Goal: Task Accomplishment & Management: Use online tool/utility

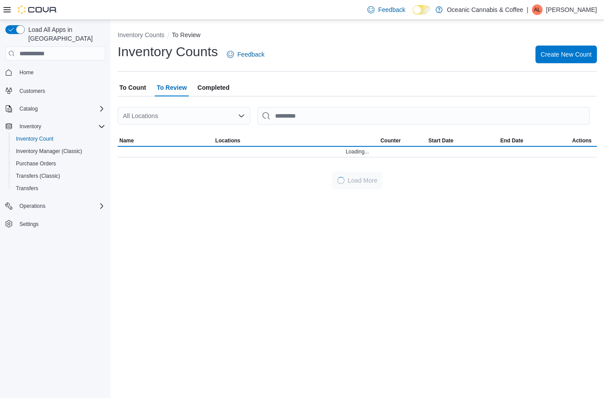
click at [218, 84] on span "Completed" at bounding box center [214, 88] width 32 height 18
click at [140, 88] on span "To Count" at bounding box center [132, 88] width 27 height 18
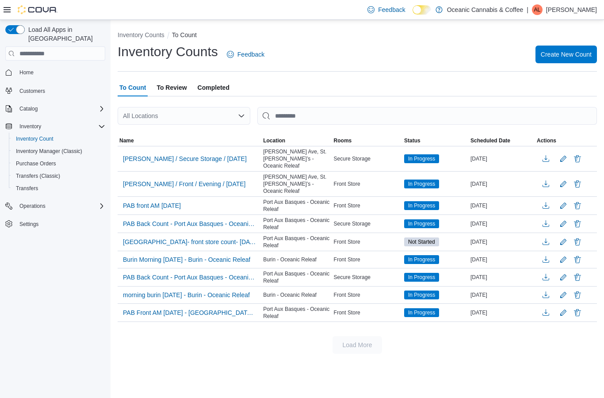
click at [569, 54] on span "Create New Count" at bounding box center [566, 54] width 51 height 9
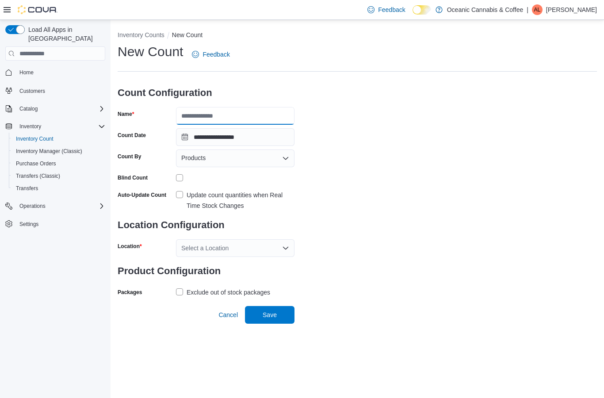
click at [256, 114] on input "Name" at bounding box center [235, 116] width 119 height 18
type input "**********"
click at [429, 78] on div "**********" at bounding box center [357, 171] width 479 height 256
click at [261, 161] on div "Products" at bounding box center [235, 158] width 119 height 18
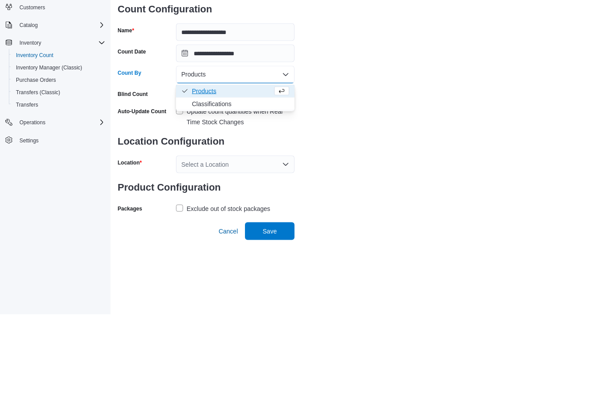
click at [237, 183] on span "Classifications" at bounding box center [240, 187] width 97 height 9
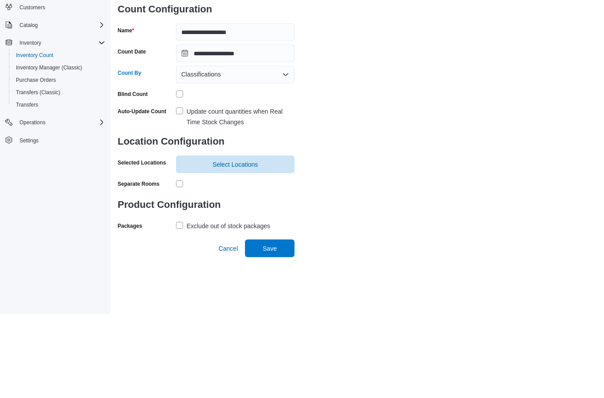
click at [174, 171] on div "Blind Count" at bounding box center [206, 178] width 177 height 14
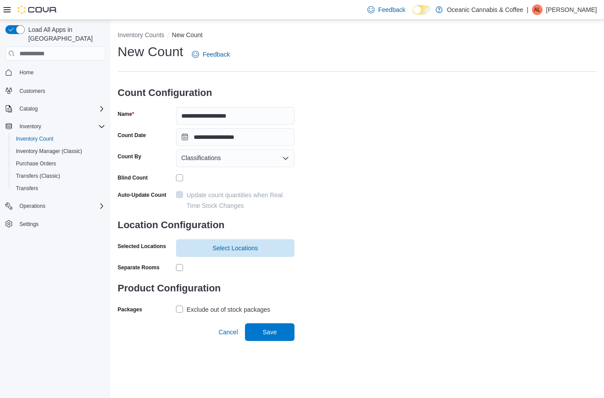
click at [471, 171] on div "**********" at bounding box center [357, 179] width 479 height 273
click at [232, 244] on span "Select Locations" at bounding box center [236, 248] width 46 height 9
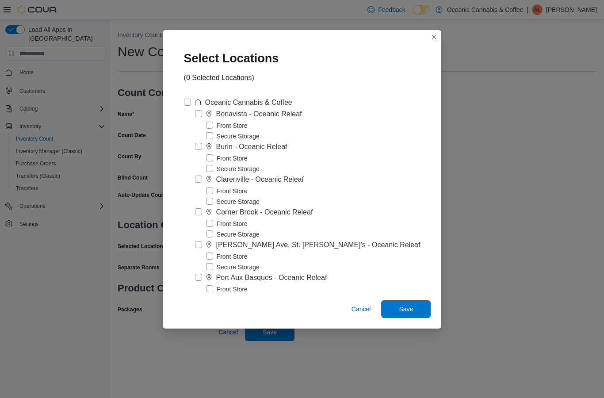
click at [207, 256] on div "Front Store Secure Storage" at bounding box center [308, 261] width 226 height 21
click at [203, 272] on label "Port Aux Basques - Oceanic Releaf" at bounding box center [261, 277] width 132 height 11
click at [218, 295] on label "Secure Storage" at bounding box center [233, 300] width 54 height 11
click at [400, 314] on span "Save" at bounding box center [406, 309] width 14 height 9
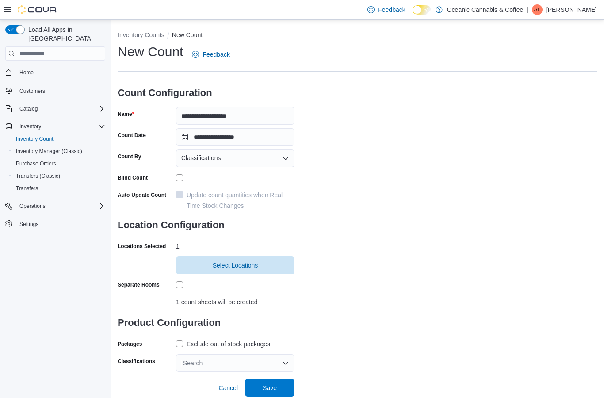
click at [176, 339] on label "Exclude out of stock packages" at bounding box center [223, 344] width 94 height 11
click at [212, 354] on div "Search" at bounding box center [235, 363] width 119 height 18
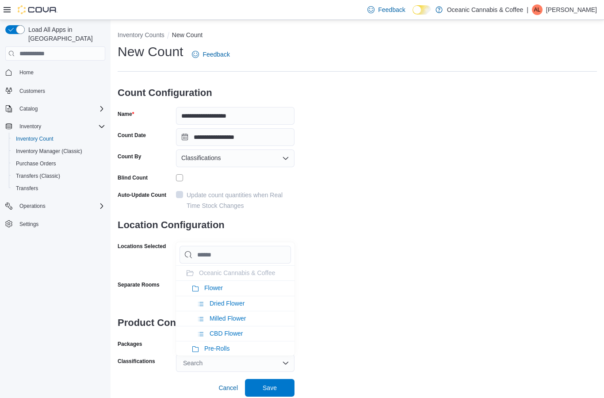
click at [226, 280] on li "Flower" at bounding box center [235, 287] width 119 height 15
click at [232, 280] on li "Pre-Rolls" at bounding box center [235, 287] width 119 height 15
click at [239, 280] on li "Seeds" at bounding box center [235, 287] width 119 height 15
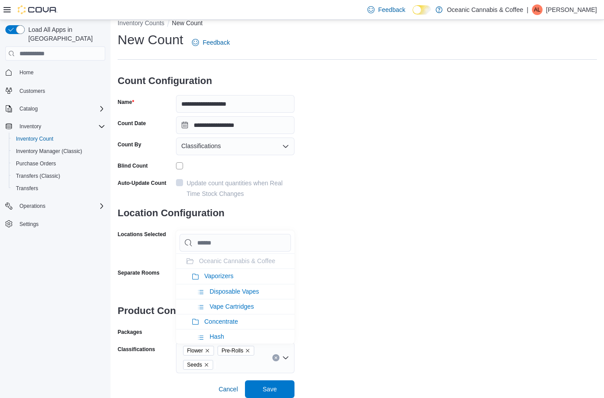
click at [239, 268] on li "Vaporizers" at bounding box center [235, 275] width 119 height 15
click at [244, 268] on li "Concentrate" at bounding box center [235, 275] width 119 height 15
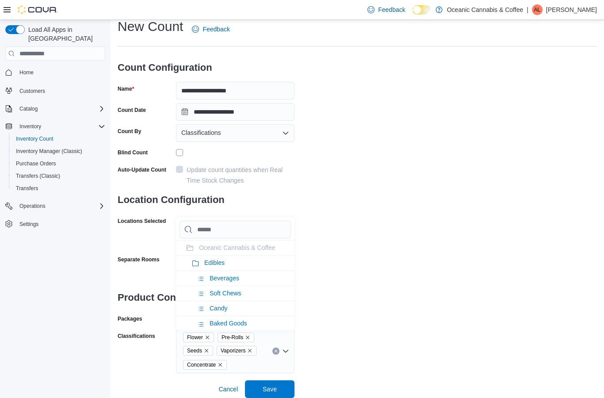
click at [244, 255] on li "Edibles" at bounding box center [235, 262] width 119 height 15
click at [243, 259] on span "Oil & Capsules" at bounding box center [224, 262] width 41 height 7
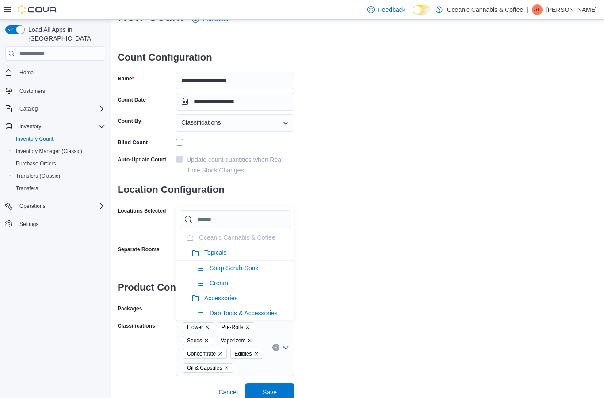
click at [241, 251] on li "Topicals" at bounding box center [235, 252] width 119 height 15
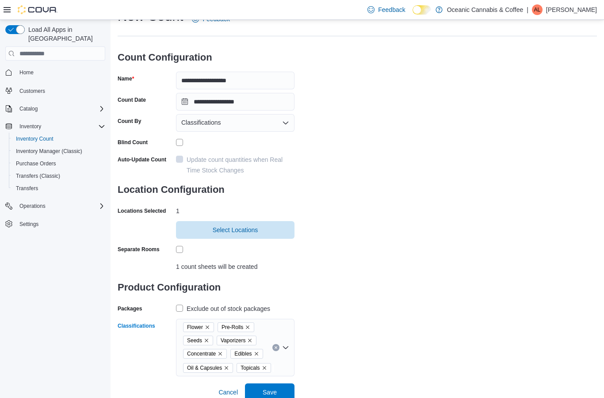
click at [445, 312] on div "**********" at bounding box center [357, 192] width 479 height 369
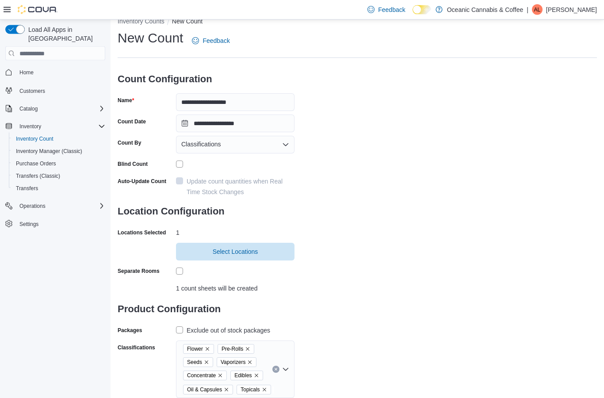
scroll to position [40, 0]
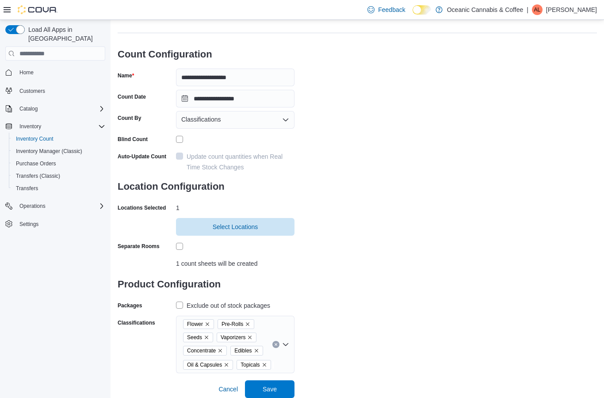
click at [278, 392] on span "Save" at bounding box center [269, 389] width 39 height 18
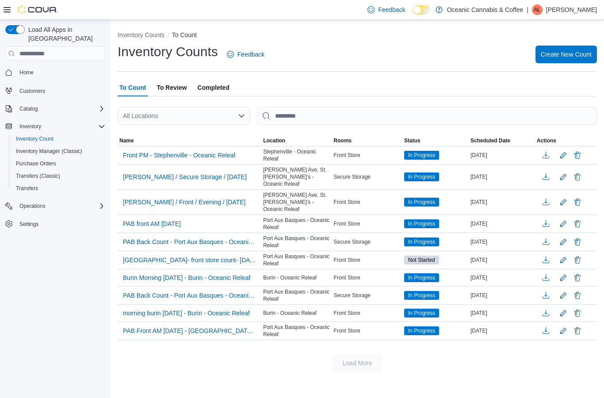
click at [170, 79] on span "To Review" at bounding box center [172, 88] width 30 height 18
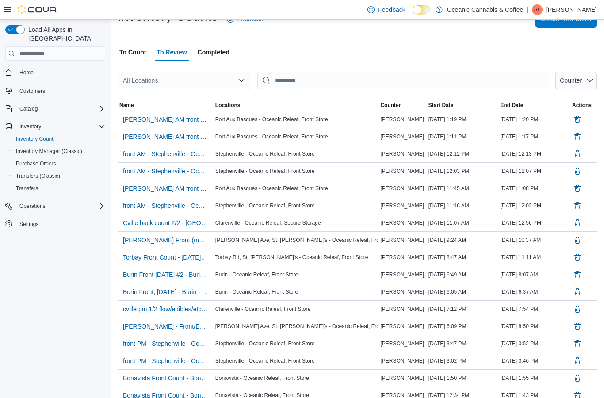
click at [134, 54] on span "To Count" at bounding box center [132, 52] width 27 height 18
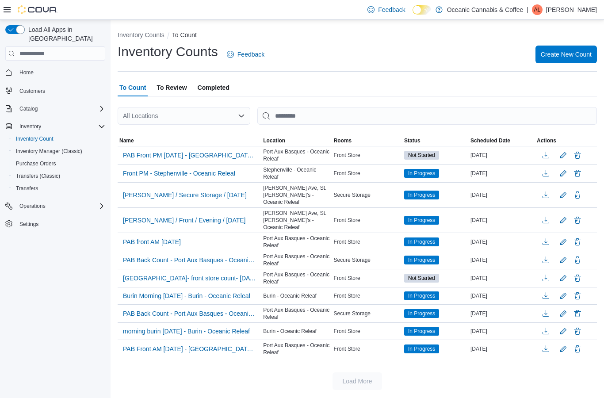
click at [226, 149] on span "PAB Front PM [DATE] - [GEOGRAPHIC_DATA] - Oceanic Releaf" at bounding box center [189, 155] width 133 height 13
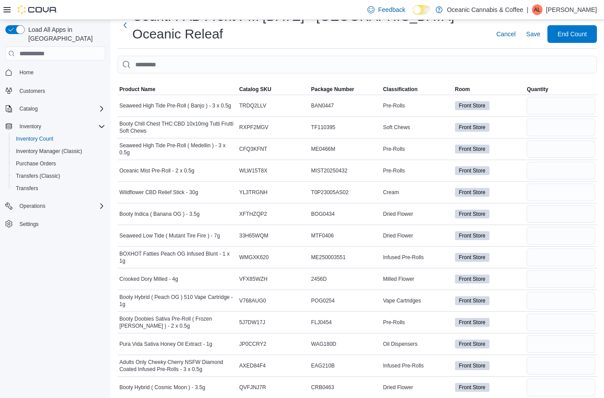
click at [399, 95] on span "Classification" at bounding box center [417, 89] width 72 height 11
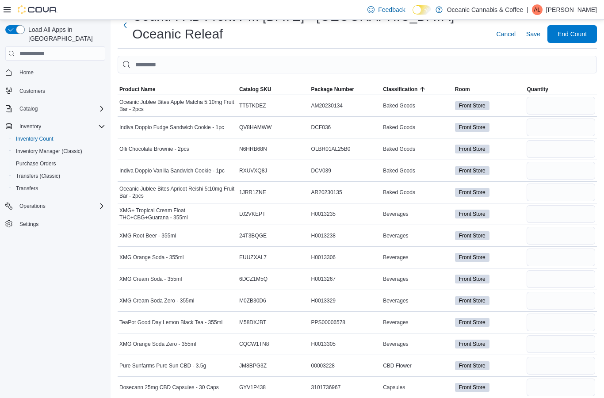
click at [413, 95] on span "Classification" at bounding box center [417, 89] width 72 height 11
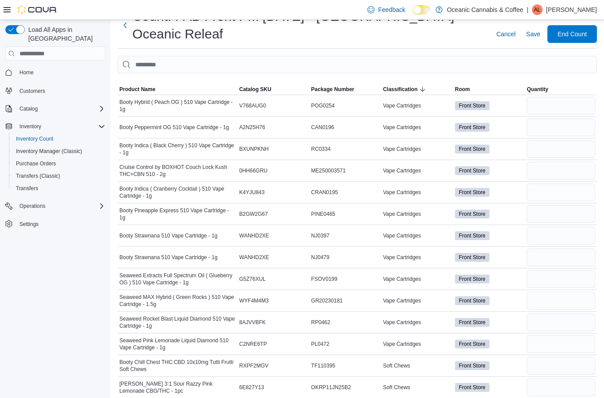
click at [413, 87] on span "Classification" at bounding box center [400, 89] width 34 height 7
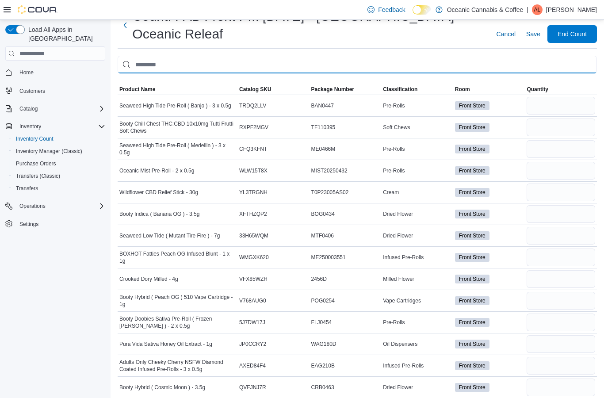
click at [217, 69] on input "This is a search bar. After typing your query, hit enter to filter the results …" at bounding box center [357, 65] width 479 height 18
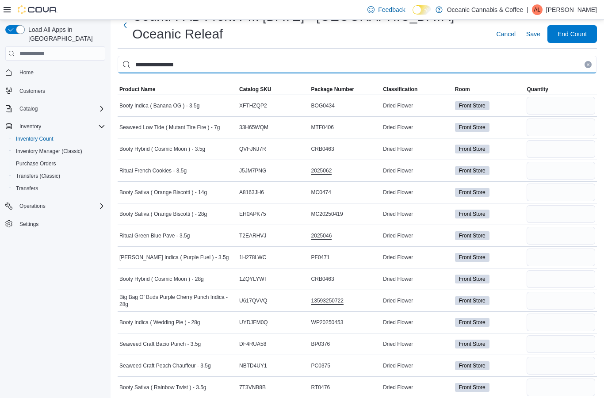
type input "**********"
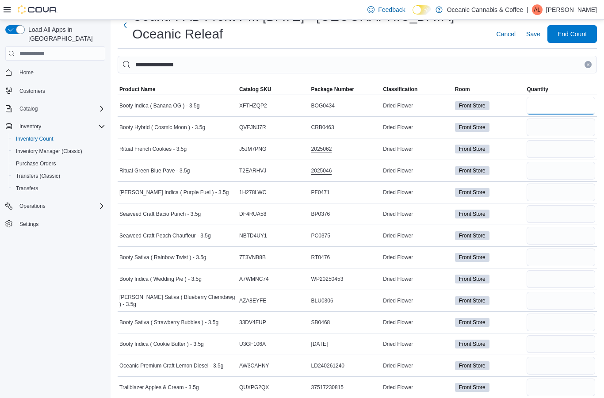
click at [562, 103] on input "number" at bounding box center [561, 106] width 69 height 18
type input "**"
click at [561, 125] on input "number" at bounding box center [561, 128] width 69 height 18
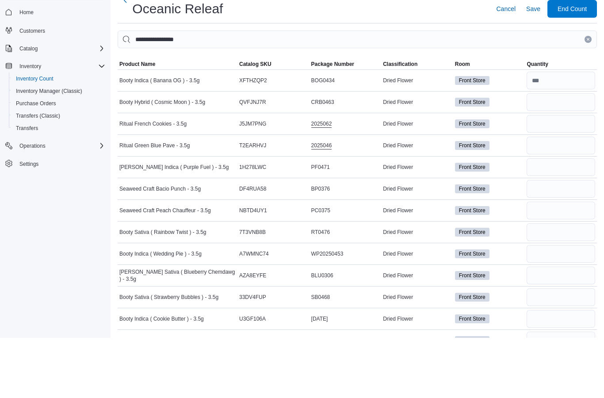
click at [142, 121] on span "Product Name" at bounding box center [137, 124] width 36 height 7
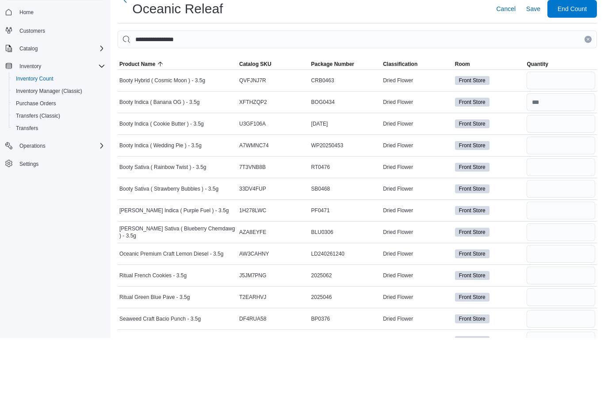
scroll to position [44, 0]
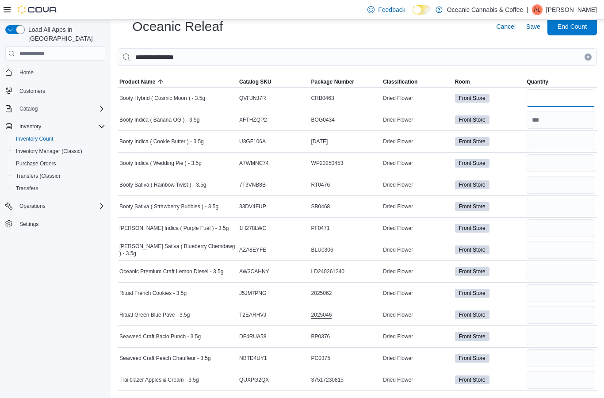
click at [563, 97] on input "number" at bounding box center [561, 98] width 69 height 18
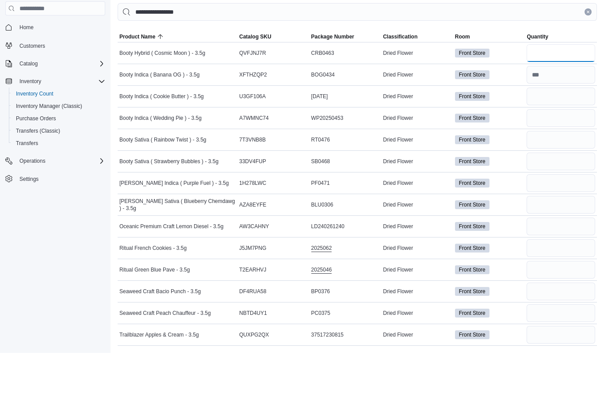
type input "**"
click at [551, 133] on input "number" at bounding box center [561, 142] width 69 height 18
type input "**"
click at [556, 154] on input "number" at bounding box center [561, 163] width 69 height 18
type input "**"
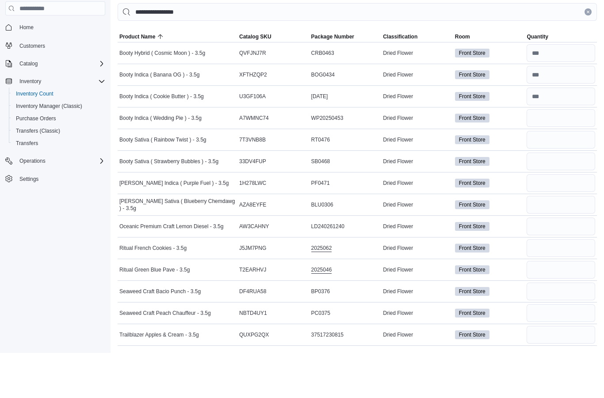
click at [579, 176] on input "number" at bounding box center [561, 185] width 69 height 18
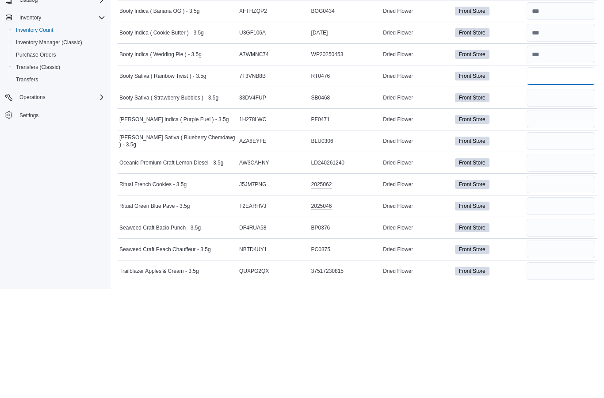
type input "**"
click at [562, 198] on input "number" at bounding box center [561, 207] width 69 height 18
click at [571, 133] on input "number" at bounding box center [561, 142] width 69 height 18
type input "**"
click at [572, 198] on input "number" at bounding box center [561, 207] width 69 height 18
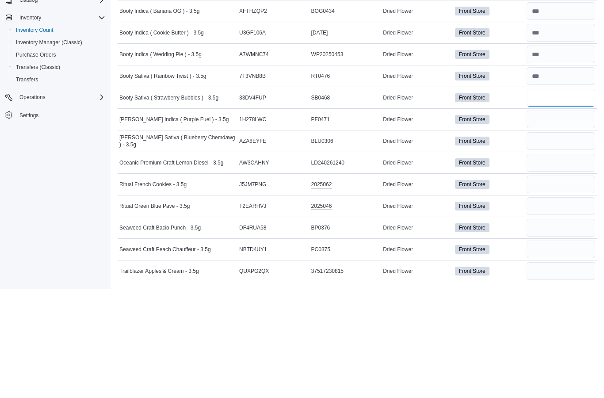
type input "**"
click at [582, 219] on input "number" at bounding box center [561, 228] width 69 height 18
type input "*"
click at [569, 241] on input "number" at bounding box center [561, 250] width 69 height 18
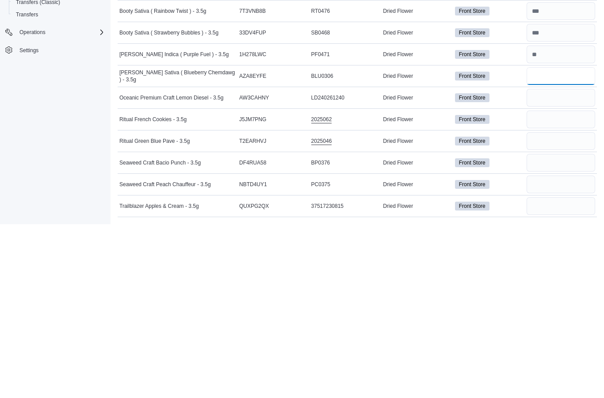
type input "*"
click at [573, 263] on input "number" at bounding box center [561, 272] width 69 height 18
type input "*"
click at [566, 284] on input "number" at bounding box center [561, 293] width 69 height 18
type input "*"
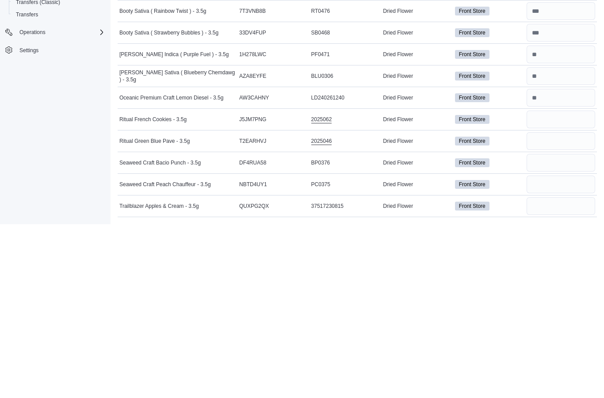
click at [563, 306] on input "number" at bounding box center [561, 315] width 69 height 18
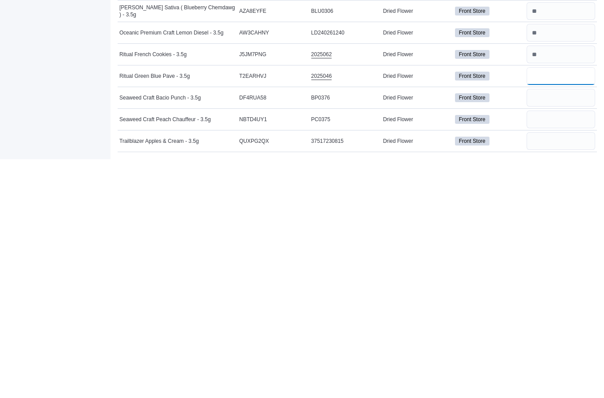
type input "*"
click at [570, 328] on input "number" at bounding box center [561, 337] width 69 height 18
type input "*"
click at [570, 349] on input "number" at bounding box center [561, 358] width 69 height 18
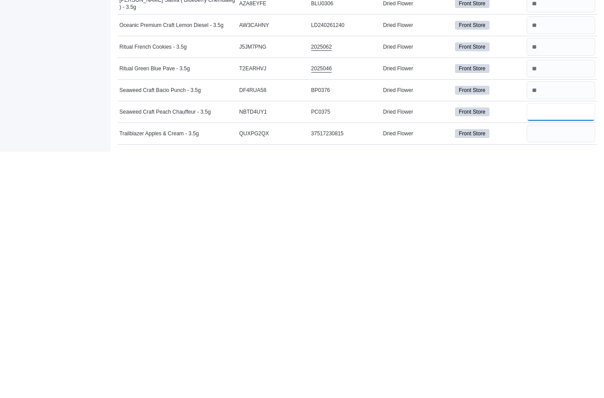
type input "*"
click at [564, 371] on input "number" at bounding box center [561, 380] width 69 height 18
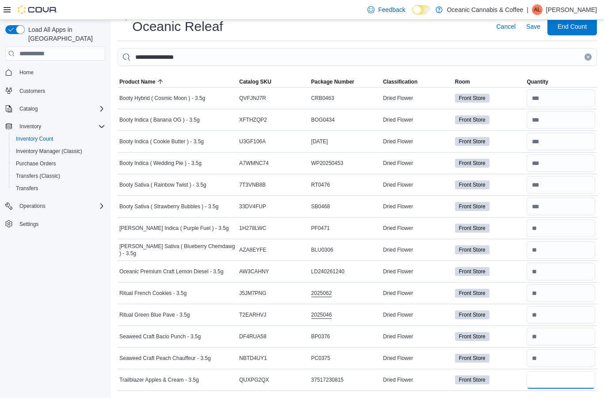
type input "*"
click at [545, 51] on input "**********" at bounding box center [357, 57] width 479 height 18
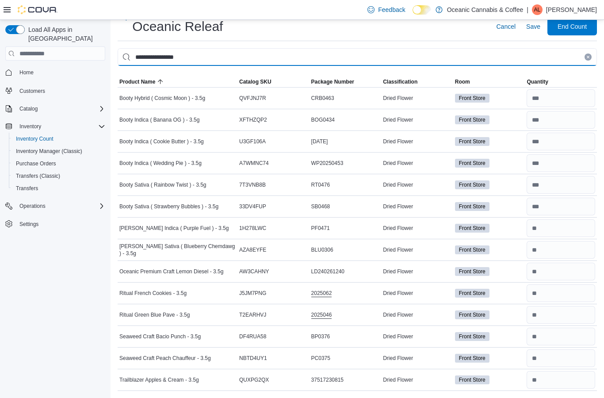
click at [531, 61] on input "**********" at bounding box center [357, 57] width 479 height 18
type input "**********"
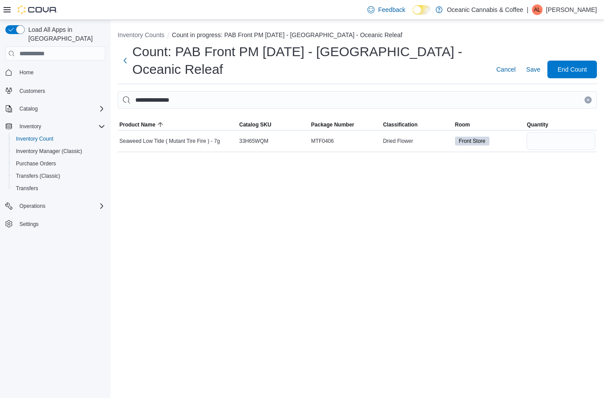
click at [558, 132] on input "number" at bounding box center [561, 141] width 69 height 18
type input "*"
click at [548, 91] on input "**********" at bounding box center [357, 100] width 479 height 18
type input "**********"
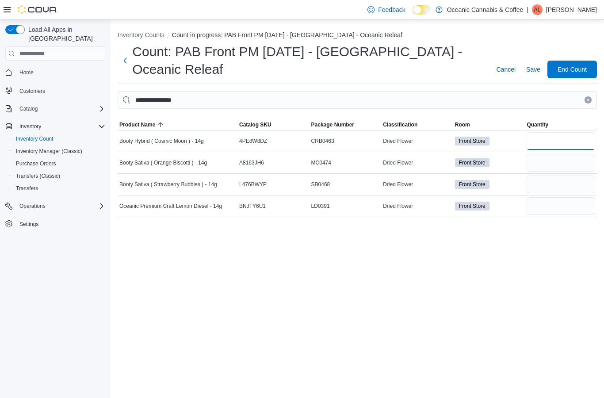
click at [565, 132] on input "number" at bounding box center [561, 141] width 69 height 18
type input "*"
click at [578, 154] on input "number" at bounding box center [561, 163] width 69 height 18
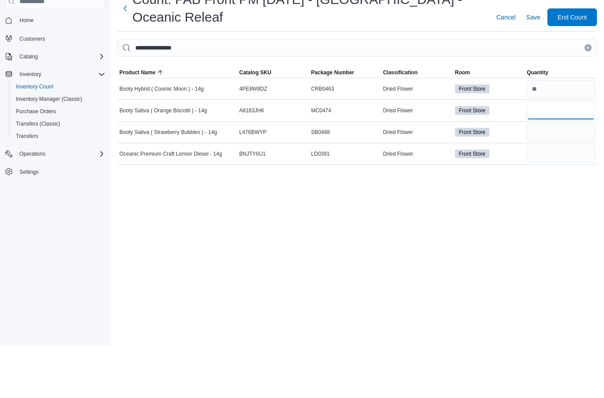
type input "*"
click at [566, 176] on input "number" at bounding box center [561, 185] width 69 height 18
click at [579, 176] on input "*" at bounding box center [561, 185] width 69 height 18
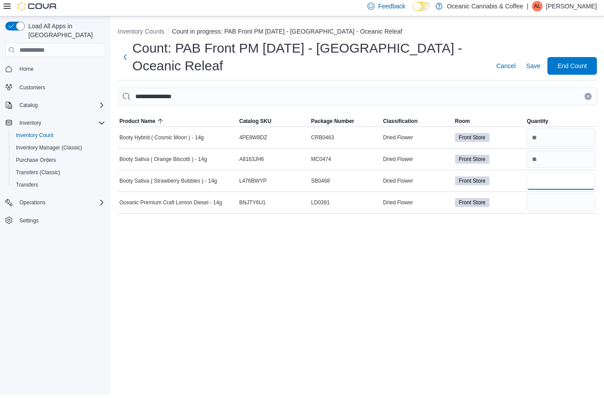
scroll to position [30, 0]
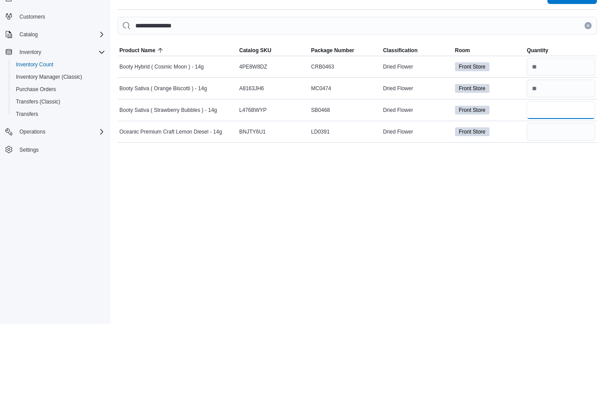
type input "*"
click at [558, 197] on input "number" at bounding box center [561, 206] width 69 height 18
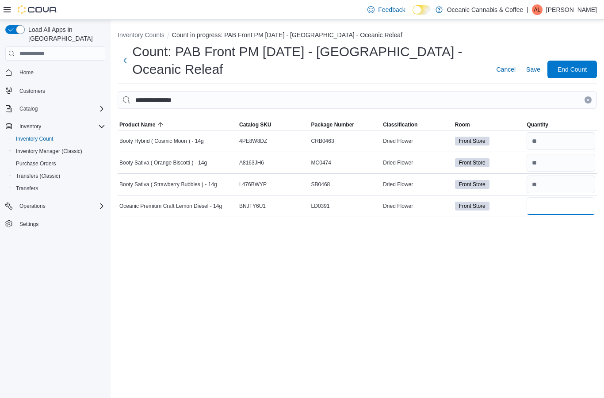
type input "*"
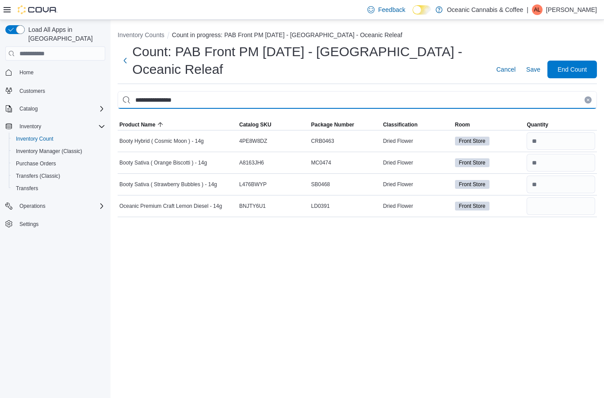
click at [595, 91] on input "**********" at bounding box center [357, 100] width 479 height 18
type input "**********"
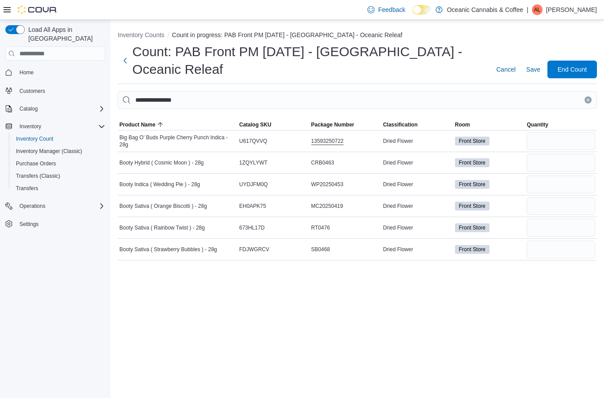
click at [545, 119] on span "Quantity" at bounding box center [561, 124] width 72 height 11
click at [151, 121] on span "Product Name" at bounding box center [137, 124] width 36 height 7
click at [568, 132] on input "number" at bounding box center [561, 141] width 69 height 18
type input "*"
click at [562, 154] on input "number" at bounding box center [561, 163] width 69 height 18
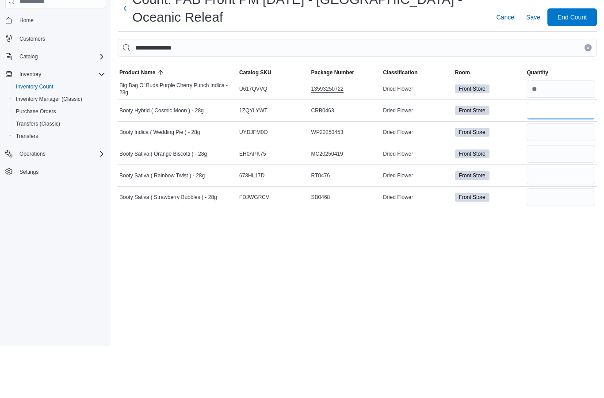
type input "*"
click at [571, 176] on input "number" at bounding box center [561, 185] width 69 height 18
type input "*"
click at [571, 197] on input "number" at bounding box center [561, 206] width 69 height 18
type input "*"
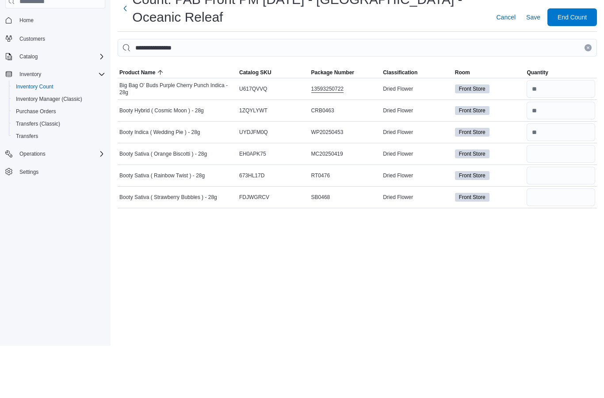
click at [563, 219] on input "number" at bounding box center [561, 228] width 69 height 18
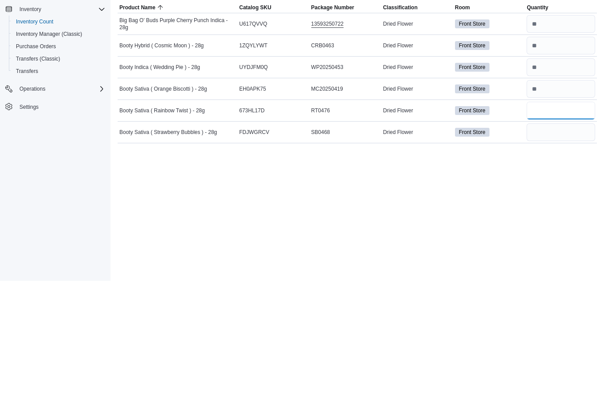
type input "*"
click at [565, 241] on input "number" at bounding box center [561, 250] width 69 height 18
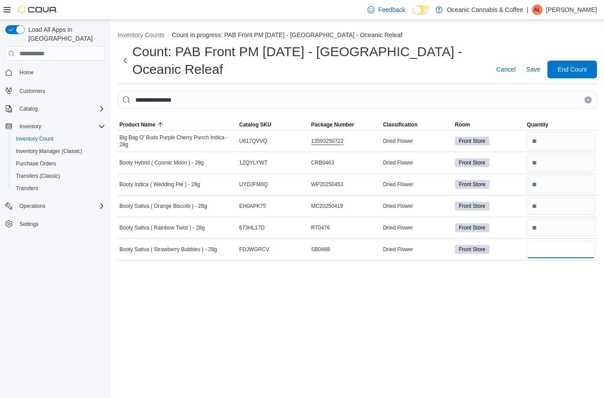
type input "*"
click at [589, 98] on icon "Clear input" at bounding box center [588, 100] width 4 height 4
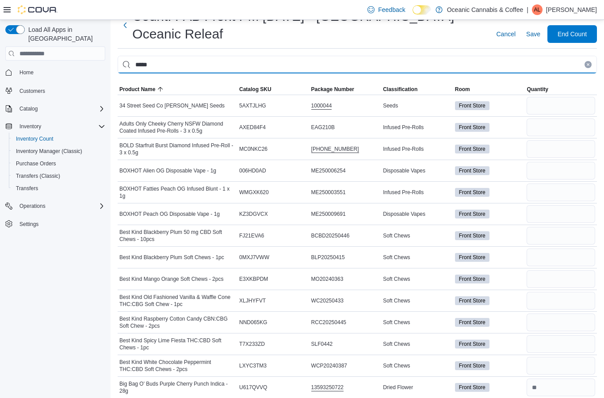
type input "*****"
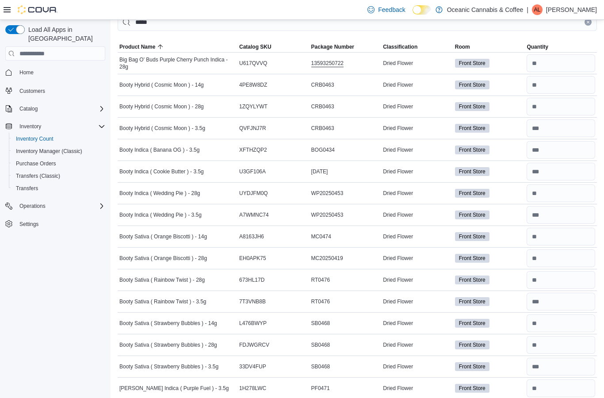
scroll to position [0, 0]
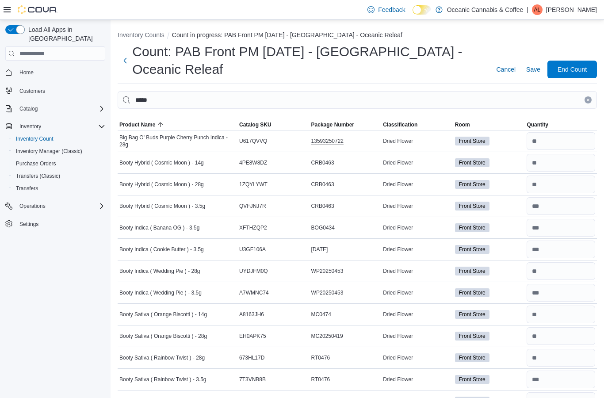
click at [590, 100] on button "Clear input" at bounding box center [588, 99] width 7 height 7
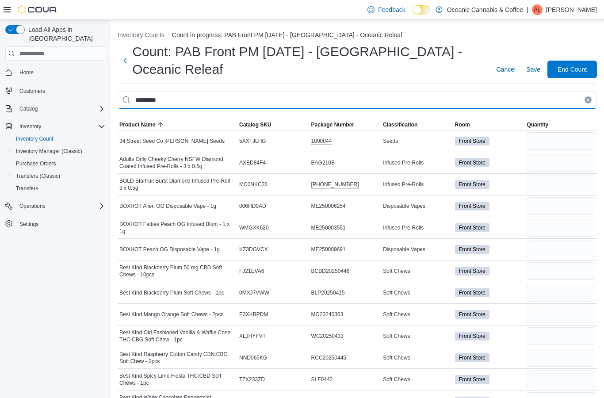
type input "*********"
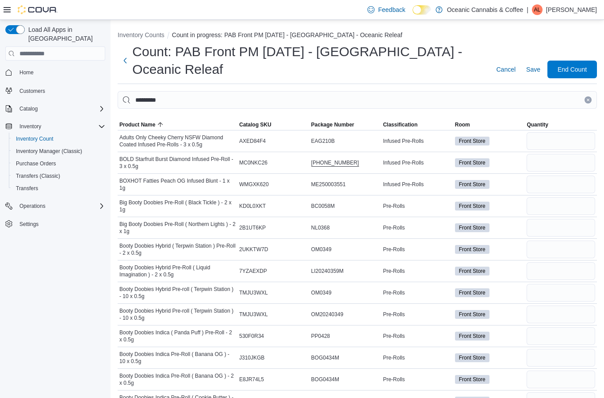
click at [157, 127] on span "Product Name" at bounding box center [178, 124] width 120 height 11
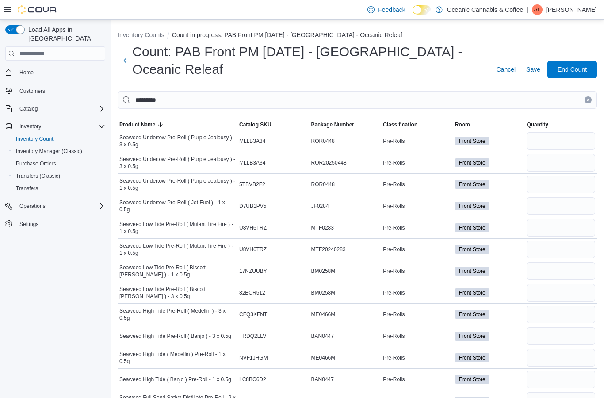
click at [409, 129] on span "Classification" at bounding box center [417, 124] width 72 height 11
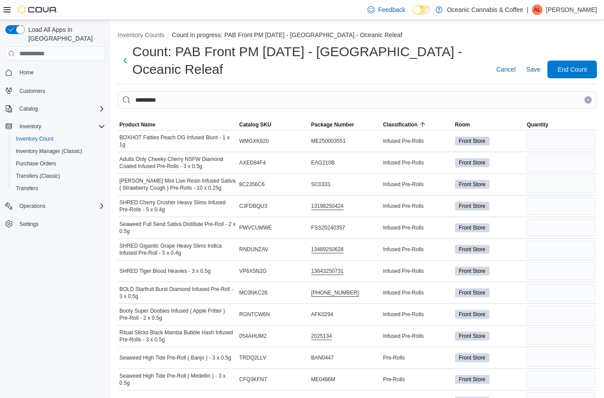
click at [413, 127] on span "Classification" at bounding box center [400, 124] width 34 height 7
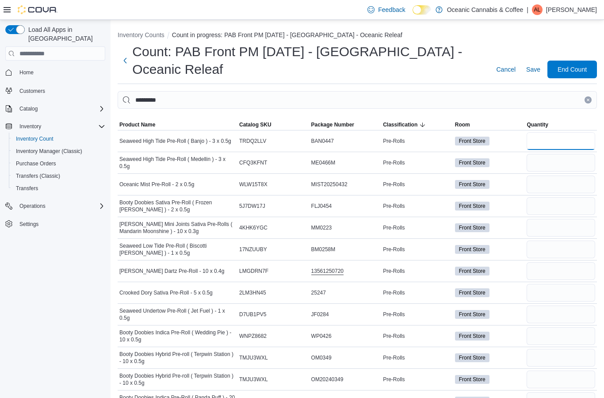
click at [564, 140] on input "number" at bounding box center [561, 141] width 69 height 18
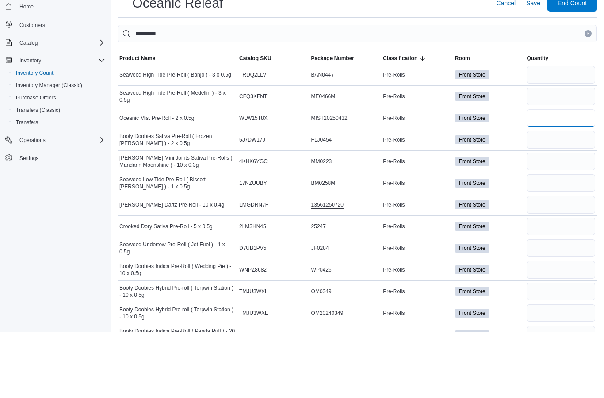
click at [565, 176] on input "number" at bounding box center [561, 185] width 69 height 18
click at [543, 132] on input "number" at bounding box center [561, 141] width 69 height 18
type input "*"
click at [577, 154] on input "number" at bounding box center [561, 163] width 69 height 18
type input "**"
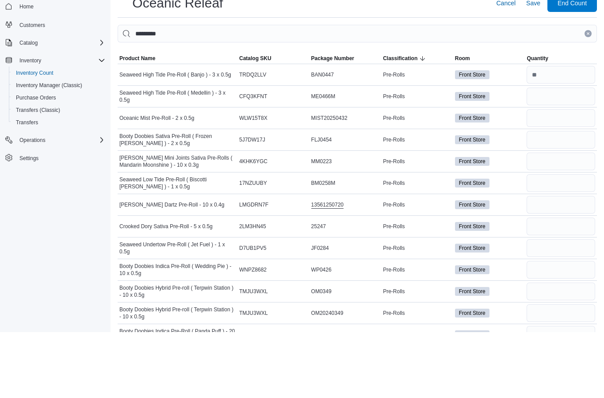
click at [576, 176] on input "number" at bounding box center [561, 185] width 69 height 18
type input "**"
click at [575, 197] on input "number" at bounding box center [561, 206] width 69 height 18
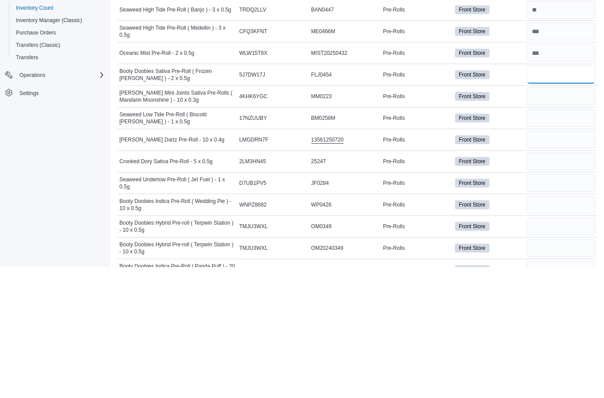
type input "*"
click at [582, 219] on input "number" at bounding box center [561, 228] width 69 height 18
click at [575, 241] on input "number" at bounding box center [561, 250] width 69 height 18
type input "**"
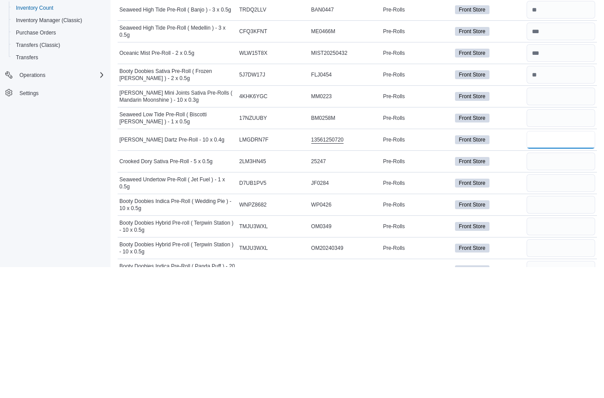
click at [550, 262] on input "number" at bounding box center [561, 271] width 69 height 18
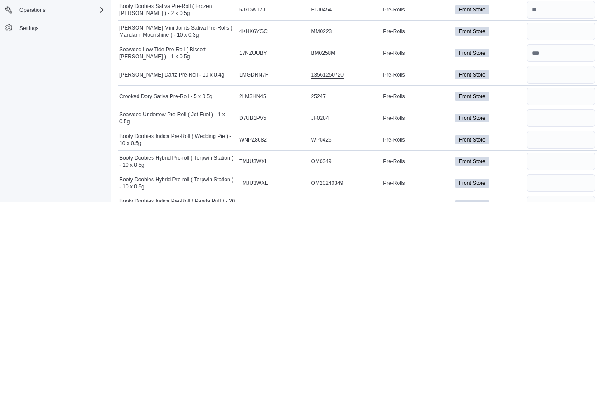
click at [562, 284] on input "number" at bounding box center [561, 293] width 69 height 18
type input "*"
click at [571, 306] on input "number" at bounding box center [561, 315] width 69 height 18
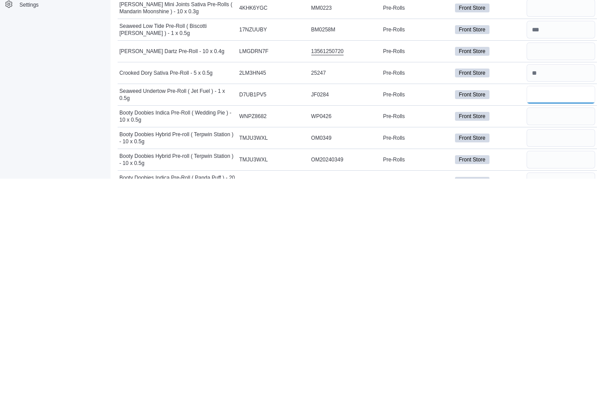
type input "**"
click at [562, 327] on input "number" at bounding box center [561, 336] width 69 height 18
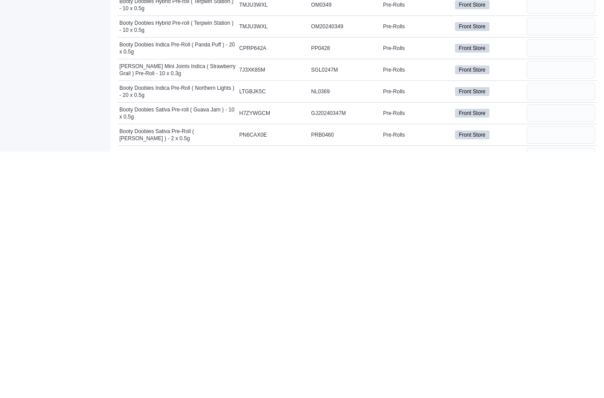
scroll to position [111, 0]
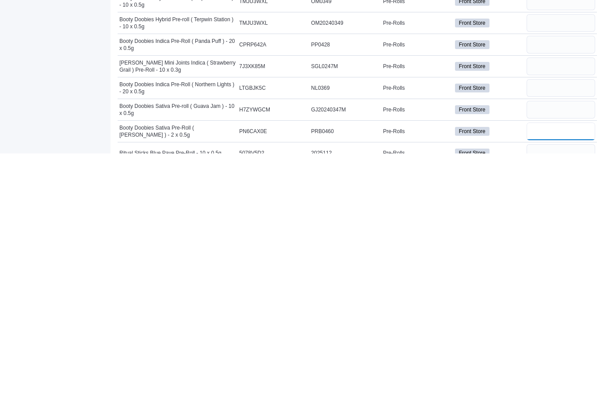
click at [570, 367] on input "number" at bounding box center [561, 376] width 69 height 18
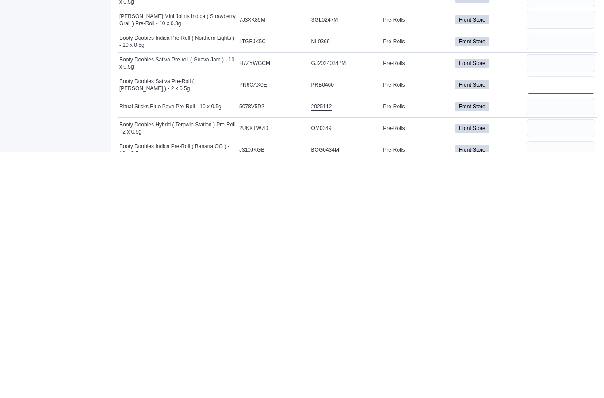
scroll to position [161, 0]
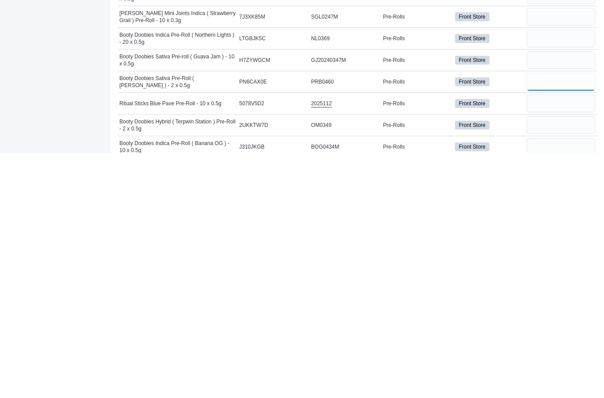
type input "*"
click at [573, 362] on input "number" at bounding box center [561, 371] width 69 height 18
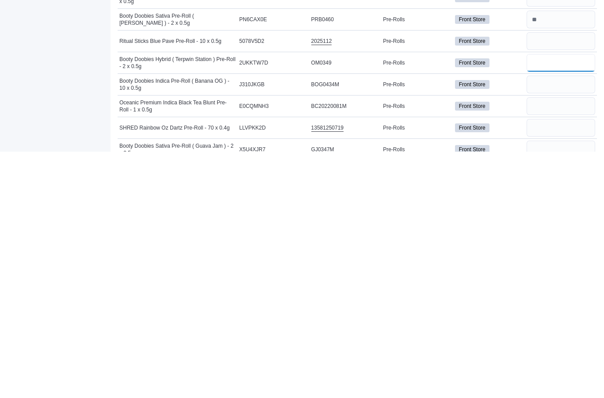
scroll to position [222, 0]
type input "*"
click at [570, 344] on input "number" at bounding box center [561, 353] width 69 height 18
click at [577, 387] on input "number" at bounding box center [561, 396] width 69 height 18
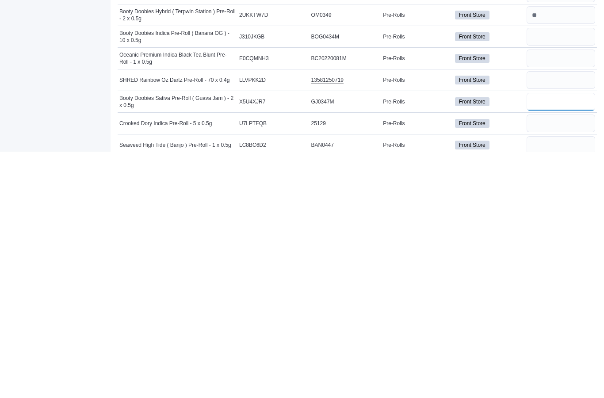
scroll to position [272, 0]
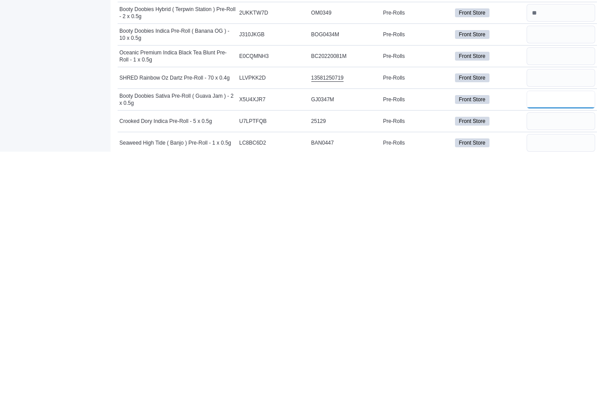
type input "**"
click at [574, 380] on input "number" at bounding box center [561, 389] width 69 height 18
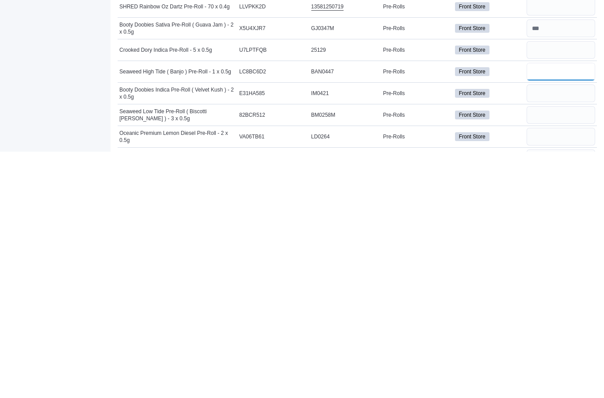
scroll to position [349, 0]
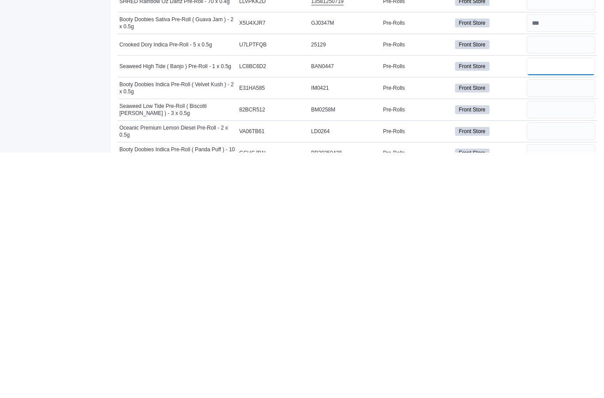
type input "**"
click at [571, 325] on input "number" at bounding box center [561, 334] width 69 height 18
type input "**"
click at [565, 368] on input "number" at bounding box center [561, 377] width 69 height 18
click at [565, 390] on input "number" at bounding box center [561, 399] width 69 height 18
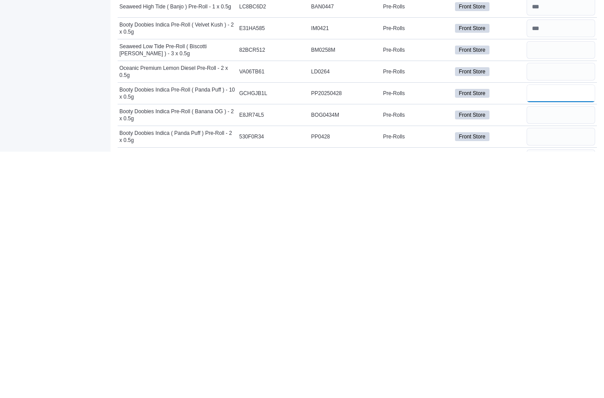
scroll to position [425, 0]
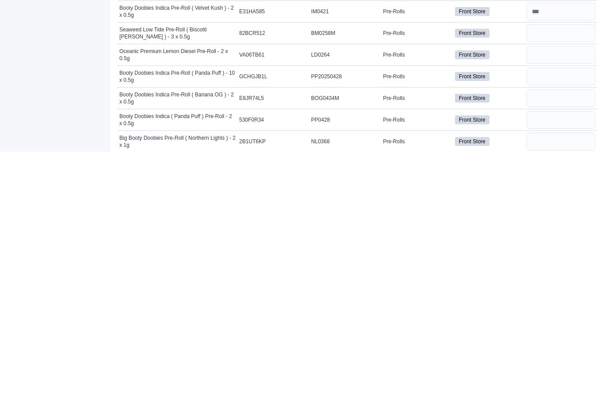
click at [570, 336] on input "number" at bounding box center [561, 345] width 69 height 18
type input "**"
click at [581, 357] on input "number" at bounding box center [561, 366] width 69 height 18
type input "**"
click at [565, 379] on input "number" at bounding box center [561, 388] width 69 height 18
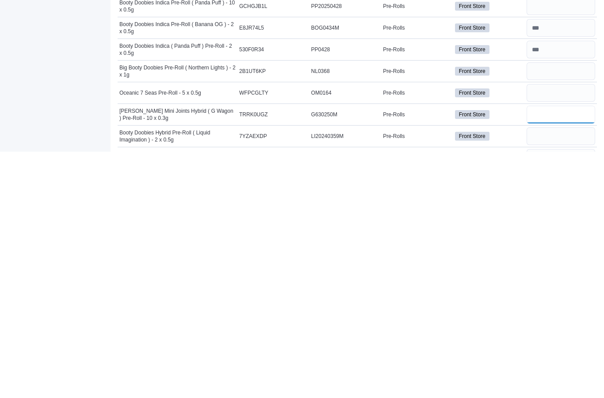
click at [586, 352] on input "number" at bounding box center [561, 361] width 69 height 18
click at [574, 374] on input "number" at bounding box center [561, 383] width 69 height 18
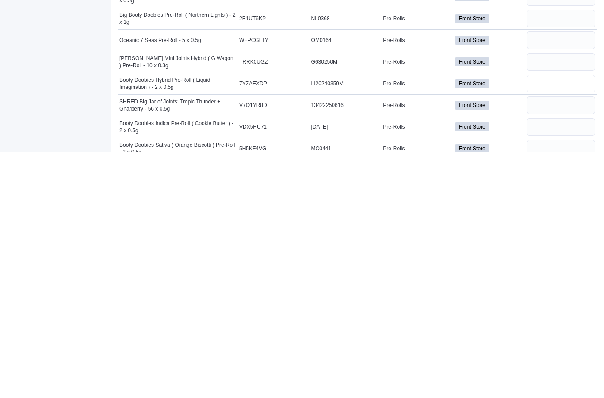
scroll to position [556, 0]
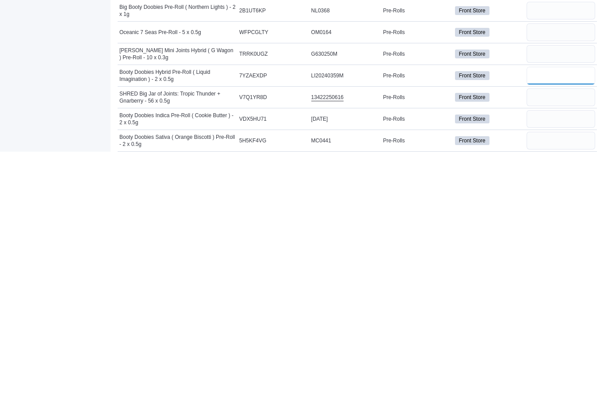
type input "**"
click at [570, 356] on input "number" at bounding box center [561, 365] width 69 height 18
type input "**"
click at [568, 378] on input "number" at bounding box center [561, 387] width 69 height 18
type input "*"
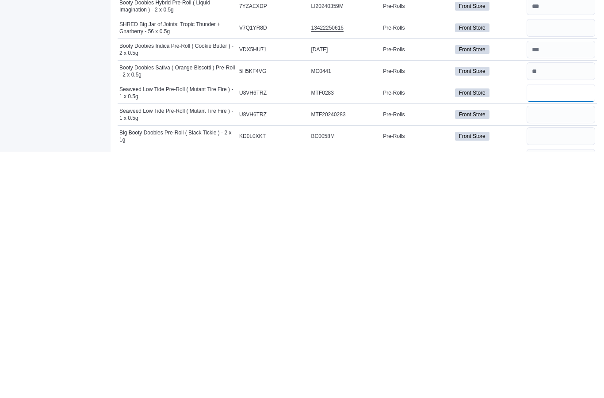
type input "**"
click at [578, 352] on input "number" at bounding box center [561, 361] width 69 height 18
type input "*"
click at [558, 374] on input "number" at bounding box center [561, 383] width 69 height 18
type input "**"
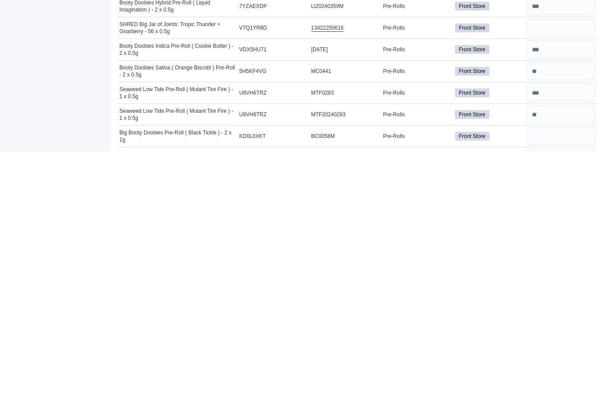
click at [559, 395] on input "number" at bounding box center [561, 404] width 69 height 18
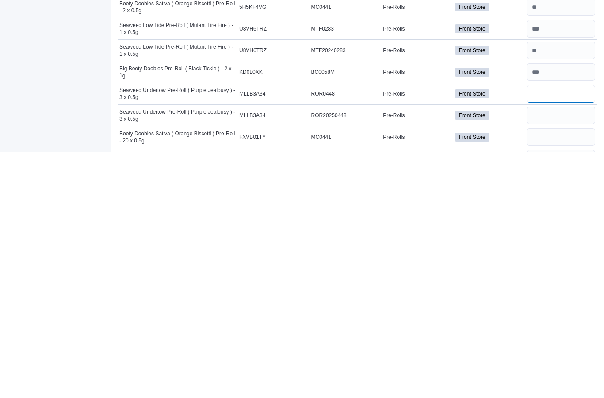
scroll to position [689, 0]
click at [566, 375] on input "number" at bounding box center [561, 384] width 69 height 18
click at [568, 396] on input "number" at bounding box center [561, 405] width 69 height 18
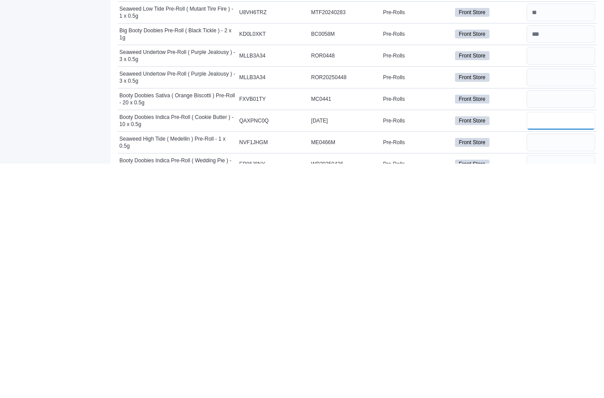
scroll to position [775, 0]
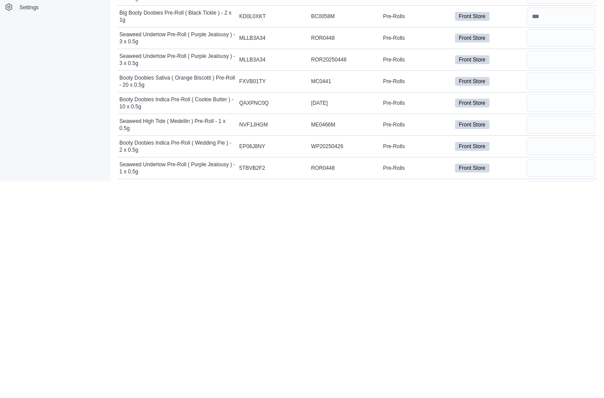
click at [569, 333] on input "number" at bounding box center [561, 342] width 69 height 18
click at [578, 354] on input "number" at bounding box center [561, 363] width 69 height 18
type input "**"
click at [582, 376] on input "number" at bounding box center [561, 385] width 69 height 18
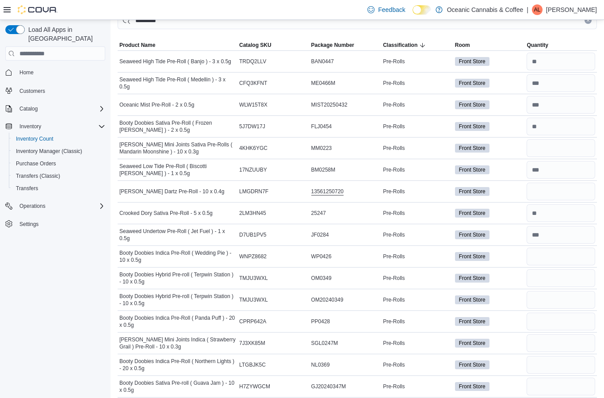
scroll to position [0, 0]
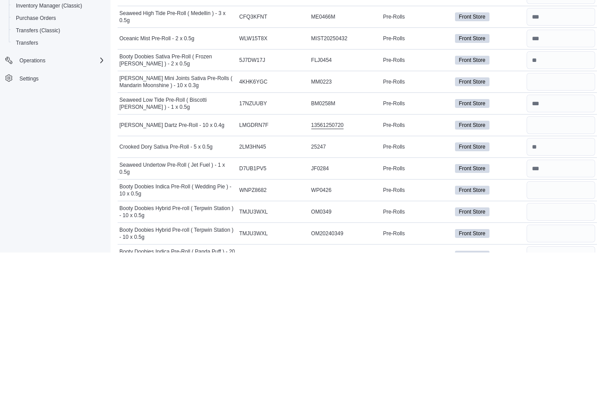
type input "**"
click at [564, 219] on input "number" at bounding box center [561, 228] width 69 height 18
click at [573, 262] on input "number" at bounding box center [561, 271] width 69 height 18
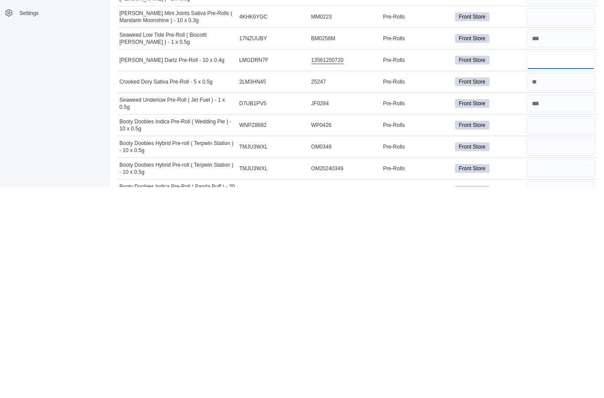
type input "*"
click at [576, 327] on input "number" at bounding box center [561, 336] width 69 height 18
type input "**"
click at [559, 349] on input "number" at bounding box center [561, 358] width 69 height 18
type input "*"
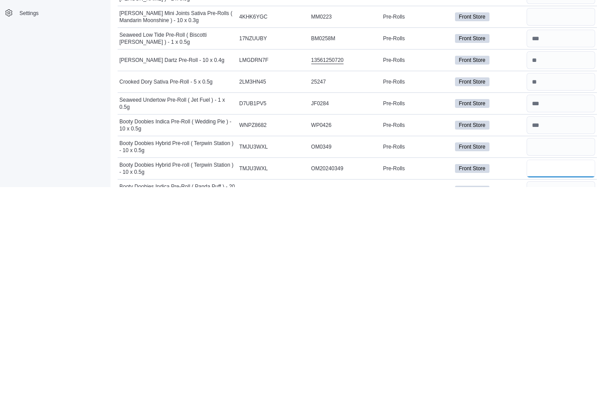
click at [560, 371] on input "number" at bounding box center [561, 380] width 69 height 18
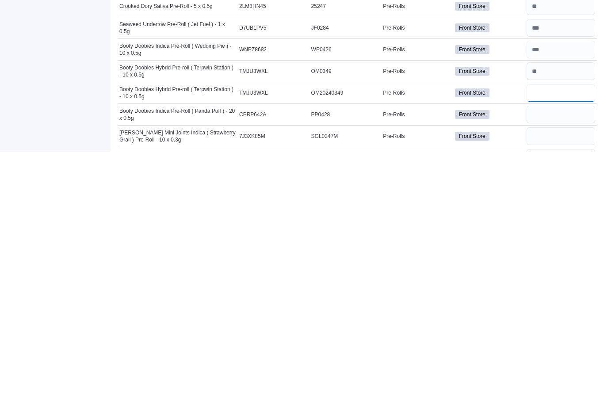
type input "*"
click at [576, 352] on input "number" at bounding box center [561, 361] width 69 height 18
click at [578, 374] on input "number" at bounding box center [561, 383] width 69 height 18
click at [579, 395] on input "number" at bounding box center [561, 404] width 69 height 18
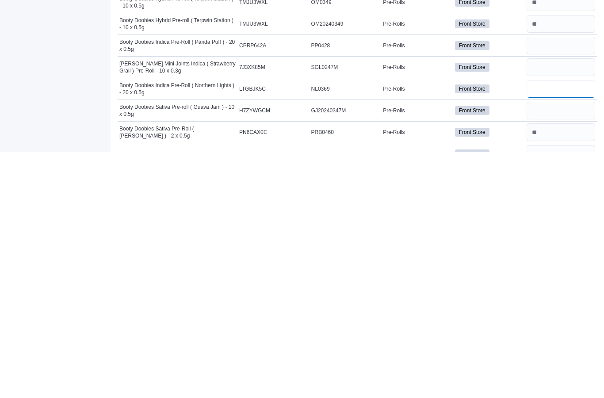
scroll to position [111, 0]
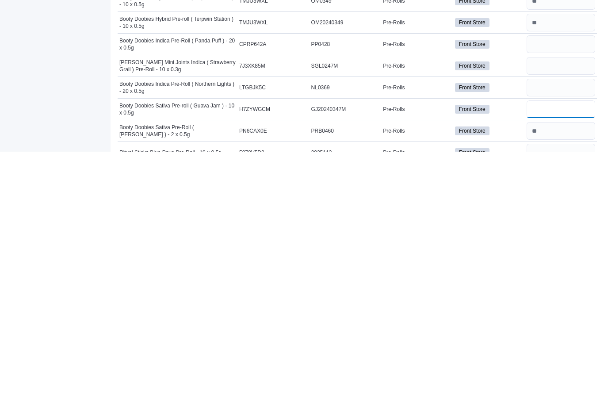
click at [577, 347] on input "number" at bounding box center [561, 356] width 69 height 18
type input "*"
click at [572, 390] on input "number" at bounding box center [561, 399] width 69 height 18
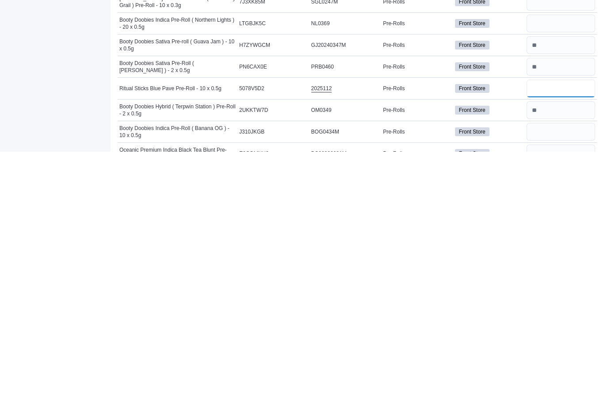
scroll to position [181, 0]
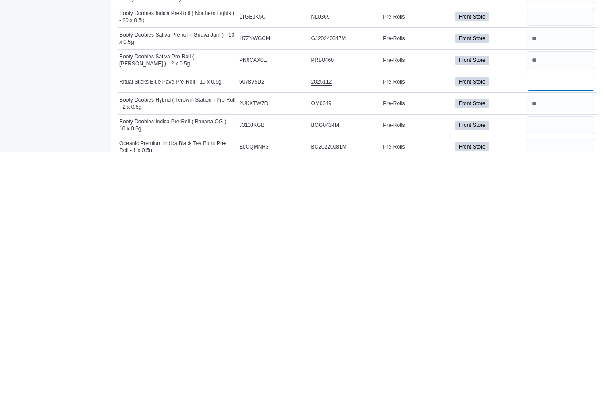
type input "*"
click at [583, 363] on input "number" at bounding box center [561, 372] width 69 height 18
type input "*"
click at [579, 384] on input "number" at bounding box center [561, 393] width 69 height 18
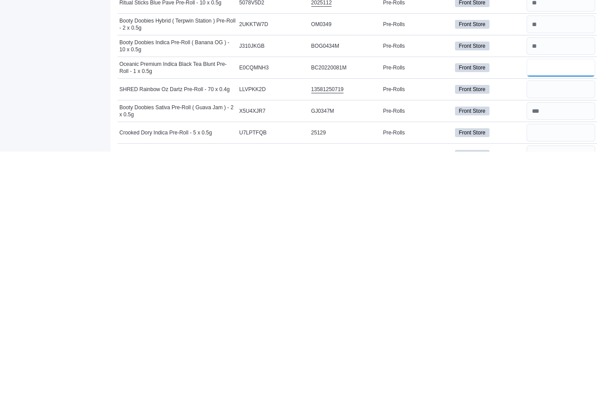
scroll to position [261, 0]
click at [577, 370] on input "number" at bounding box center [561, 379] width 69 height 18
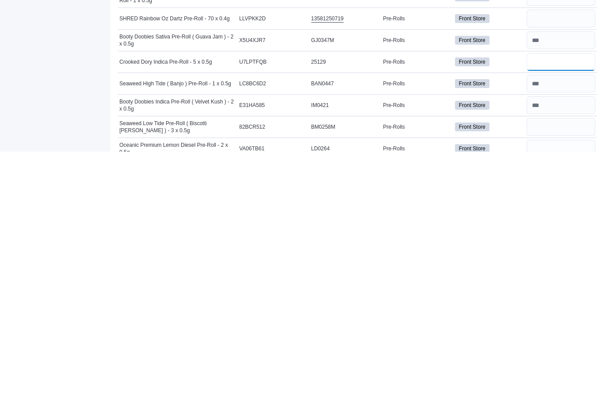
scroll to position [332, 0]
type input "*"
click at [565, 364] on input "number" at bounding box center [561, 373] width 69 height 18
type input "**"
click at [572, 386] on input "number" at bounding box center [561, 395] width 69 height 18
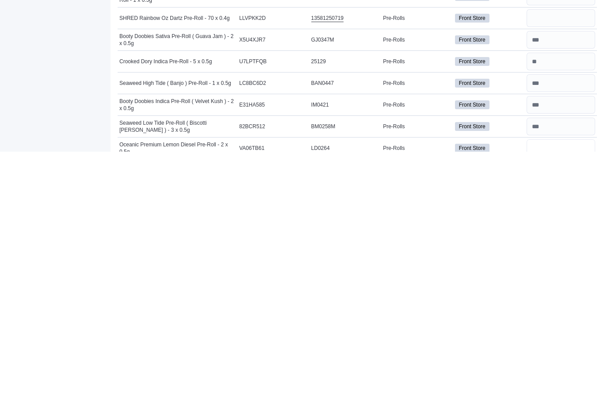
type input "**"
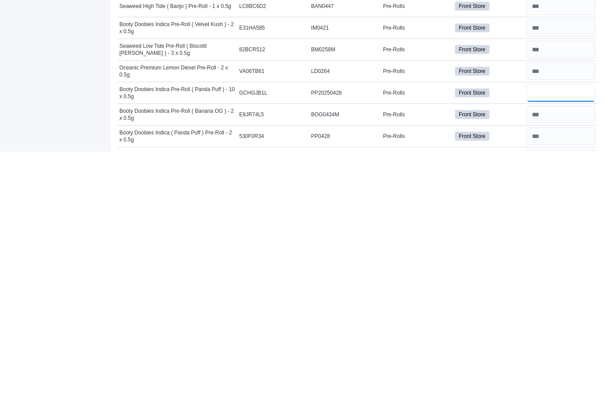
type input "**"
click at [584, 395] on input "number" at bounding box center [561, 404] width 69 height 18
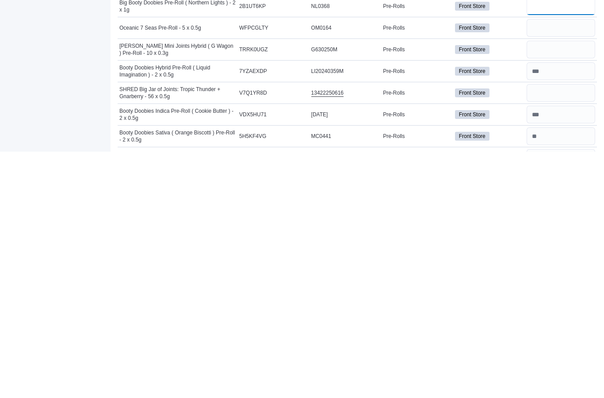
scroll to position [561, 0]
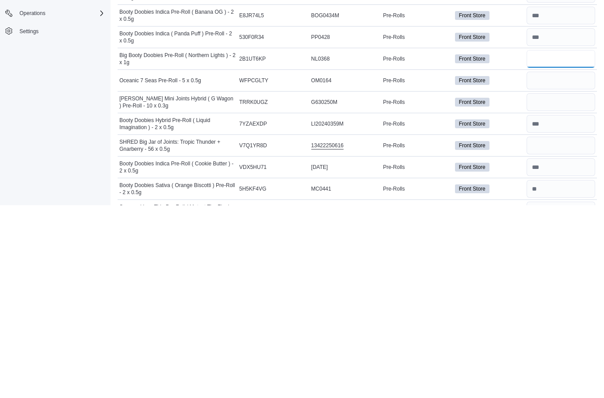
type input "*"
click at [568, 264] on input "number" at bounding box center [561, 273] width 69 height 18
type input "*"
click at [563, 286] on input "number" at bounding box center [561, 295] width 69 height 18
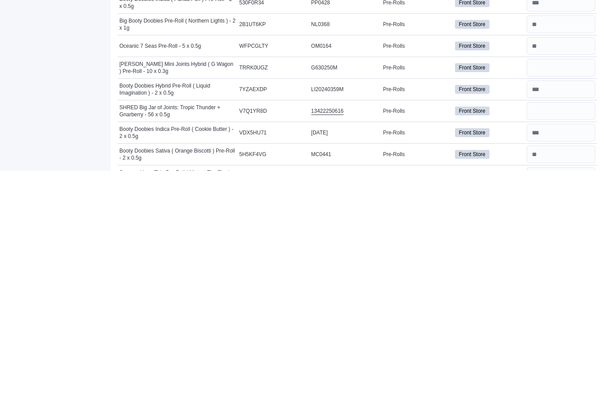
click at [575, 329] on input "number" at bounding box center [561, 338] width 69 height 18
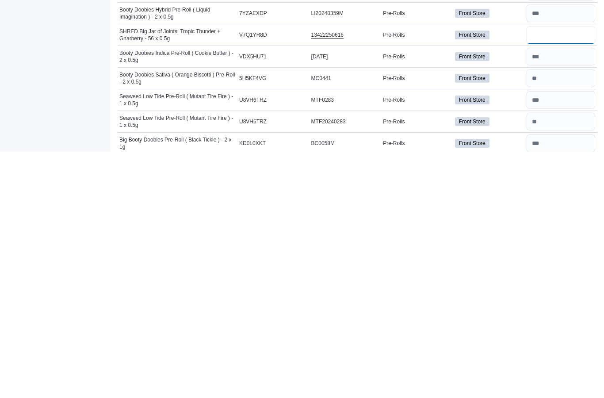
scroll to position [631, 0]
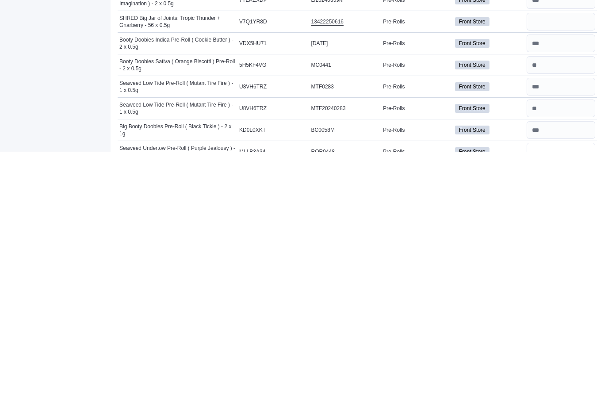
click at [565, 389] on input "number" at bounding box center [561, 398] width 69 height 18
type input "*"
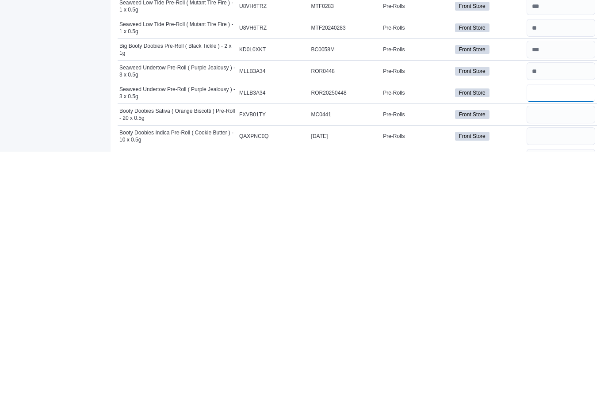
type input "*"
click at [569, 352] on input "number" at bounding box center [561, 361] width 69 height 18
click at [581, 374] on input "number" at bounding box center [561, 383] width 69 height 18
type input "**"
click at [579, 395] on input "number" at bounding box center [561, 404] width 69 height 18
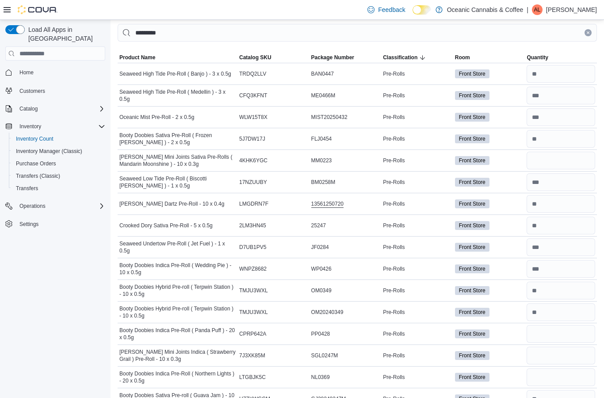
scroll to position [55, 0]
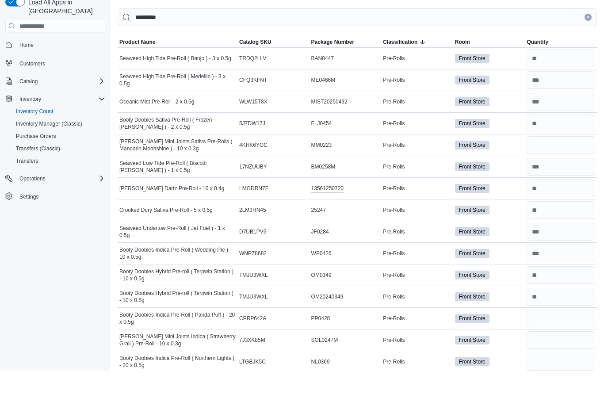
type input "**"
click at [571, 142] on input "number" at bounding box center [561, 151] width 69 height 18
type input "*"
click at [553, 164] on input "number" at bounding box center [561, 173] width 69 height 18
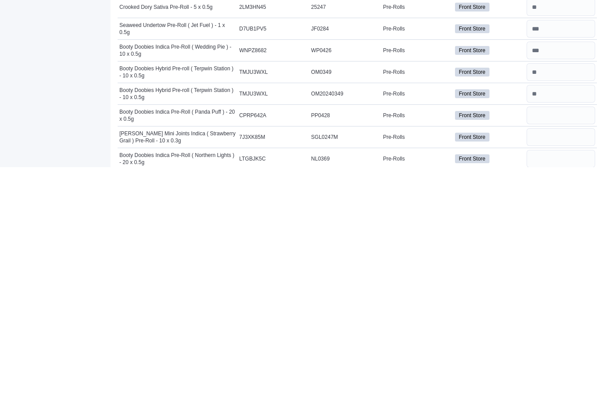
type input "*"
click at [557, 337] on input "number" at bounding box center [561, 346] width 69 height 18
type input "*"
click at [569, 359] on input "number" at bounding box center [561, 368] width 69 height 18
type input "*"
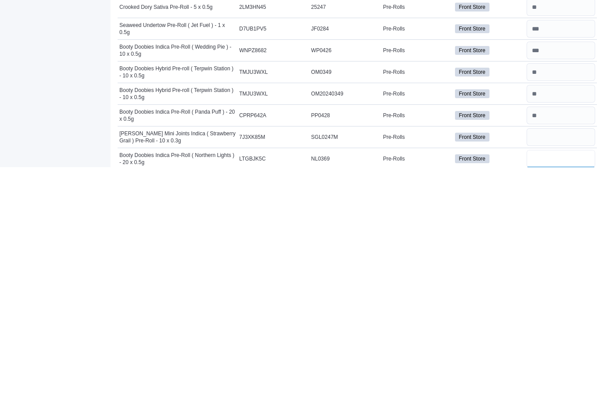
click at [570, 381] on input "number" at bounding box center [561, 390] width 69 height 18
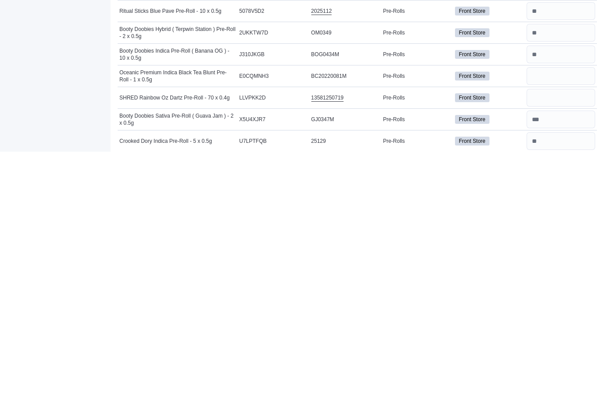
scroll to position [271, 0]
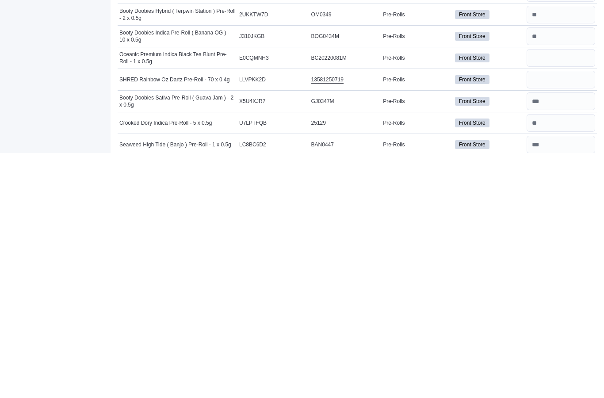
type input "*"
click at [576, 295] on input "number" at bounding box center [561, 304] width 69 height 18
type input "*"
click at [570, 316] on input "number" at bounding box center [561, 325] width 69 height 18
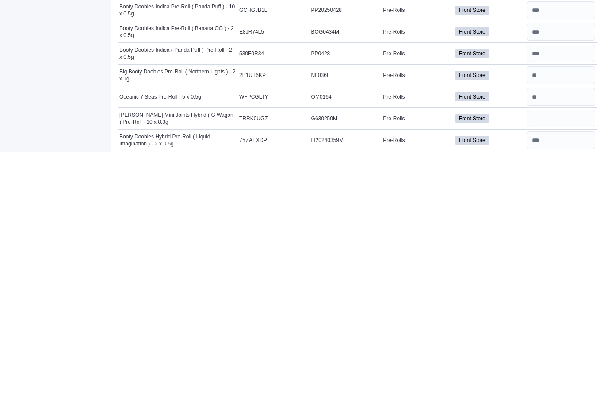
scroll to position [492, 0]
type input "*"
click at [574, 355] on input "number" at bounding box center [561, 364] width 69 height 18
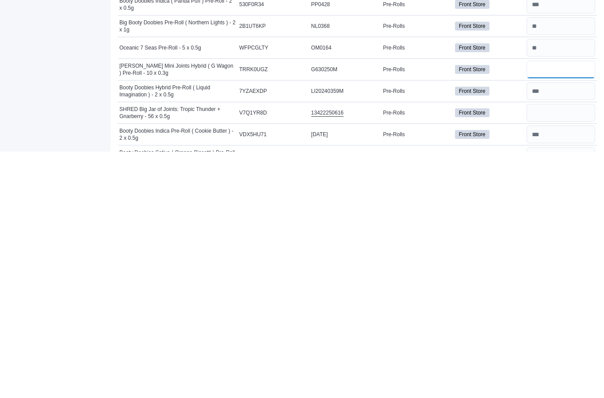
scroll to position [541, 0]
type input "*"
click at [569, 350] on input "number" at bounding box center [561, 359] width 69 height 18
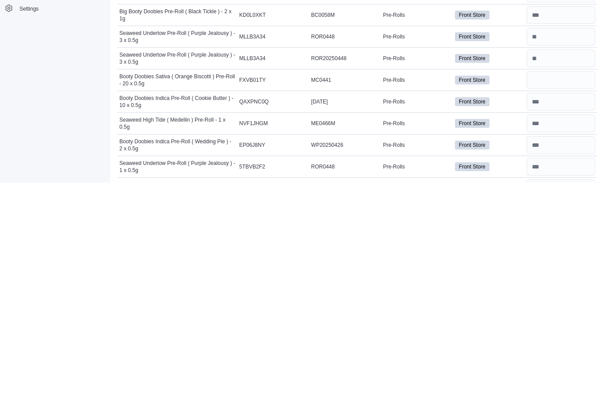
scroll to position [810, 0]
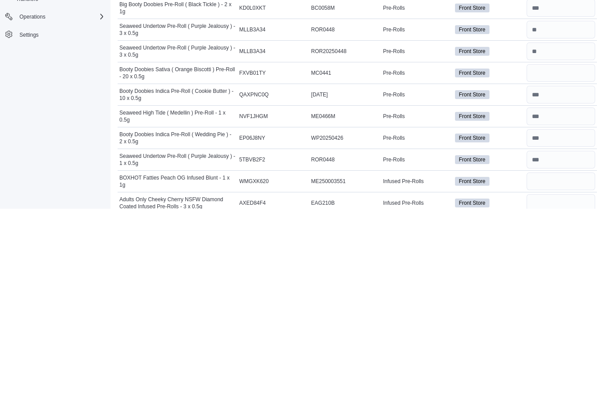
type input "*"
click at [575, 254] on input "number" at bounding box center [561, 263] width 69 height 18
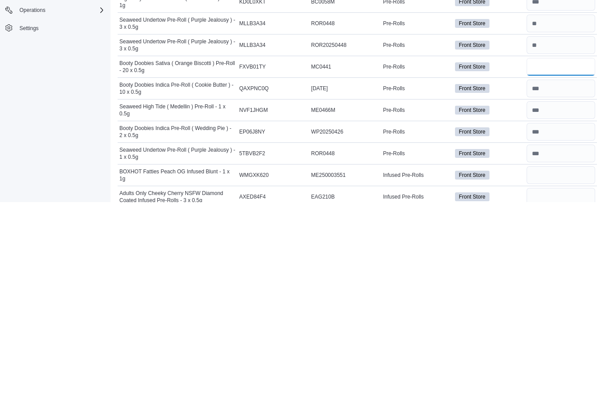
scroll to position [845, 0]
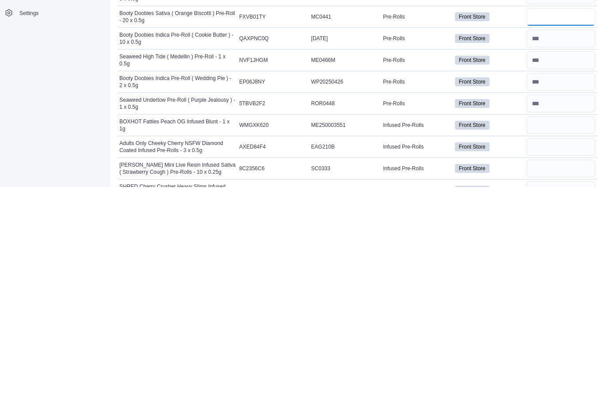
type input "*"
click at [572, 327] on input "number" at bounding box center [561, 336] width 69 height 18
type input "*"
click at [579, 349] on input "number" at bounding box center [561, 358] width 69 height 18
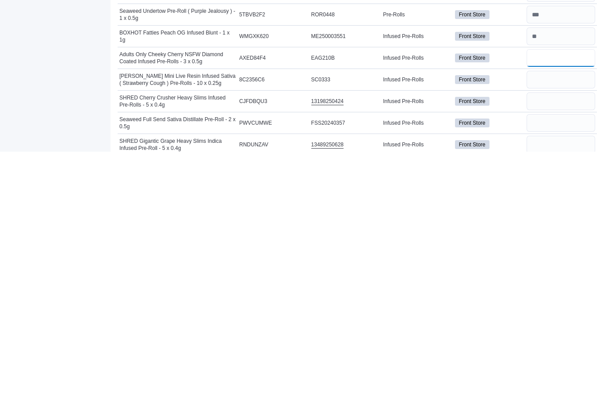
scroll to position [904, 0]
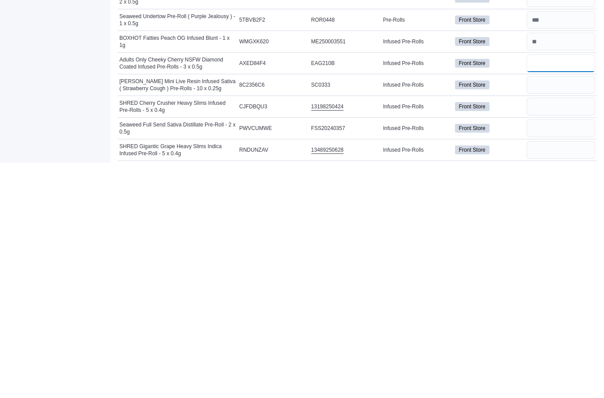
type input "**"
click at [570, 311] on input "number" at bounding box center [561, 320] width 69 height 18
type input "*"
click at [556, 333] on input "number" at bounding box center [561, 342] width 69 height 18
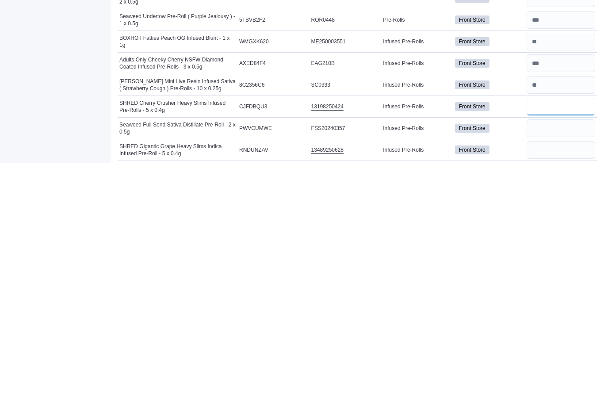
type input "**"
click at [560, 355] on input "number" at bounding box center [561, 364] width 69 height 18
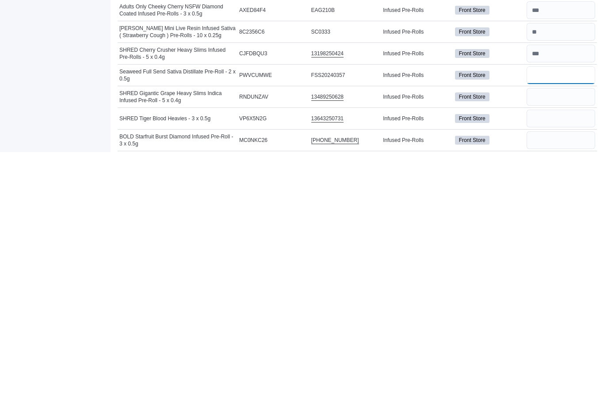
type input "*"
click at [571, 334] on input "number" at bounding box center [561, 343] width 69 height 18
type input "*"
click at [568, 356] on input "number" at bounding box center [561, 365] width 69 height 18
type input "**"
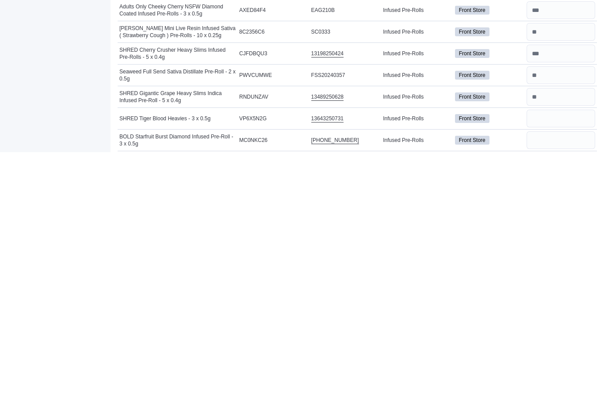
click at [563, 378] on input "number" at bounding box center [561, 387] width 69 height 18
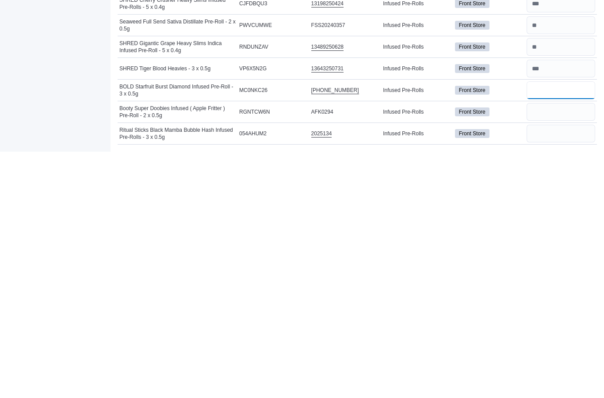
type input "**"
click at [569, 349] on input "number" at bounding box center [561, 358] width 69 height 18
type input "*"
click at [579, 371] on input "number" at bounding box center [561, 380] width 69 height 18
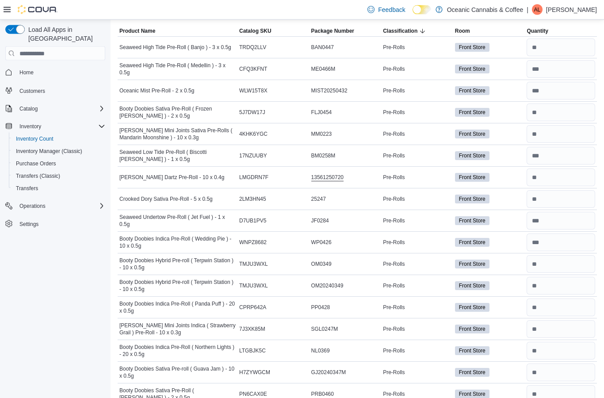
scroll to position [0, 0]
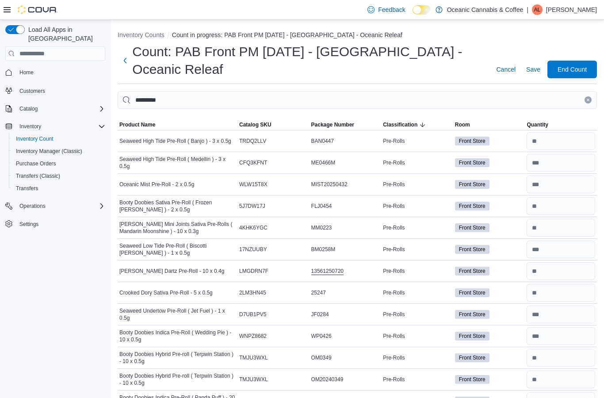
type input "*"
click at [588, 107] on input "*********" at bounding box center [357, 100] width 479 height 18
click at [588, 100] on icon "Clear input" at bounding box center [588, 100] width 2 height 2
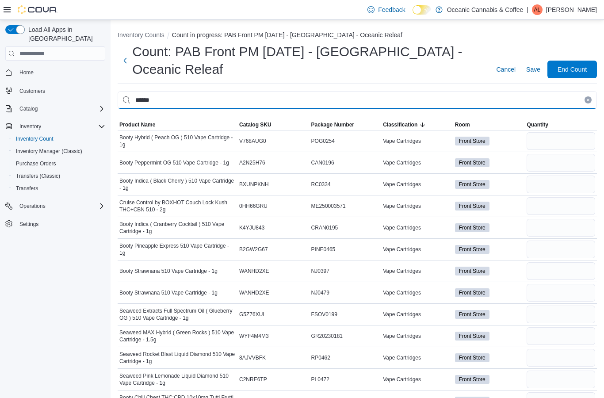
type input "******"
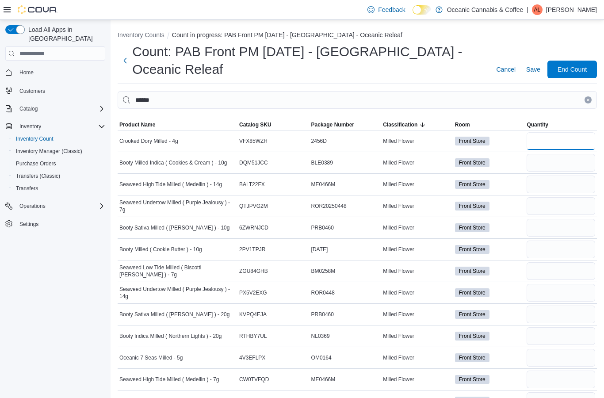
click at [570, 140] on input "number" at bounding box center [561, 141] width 69 height 18
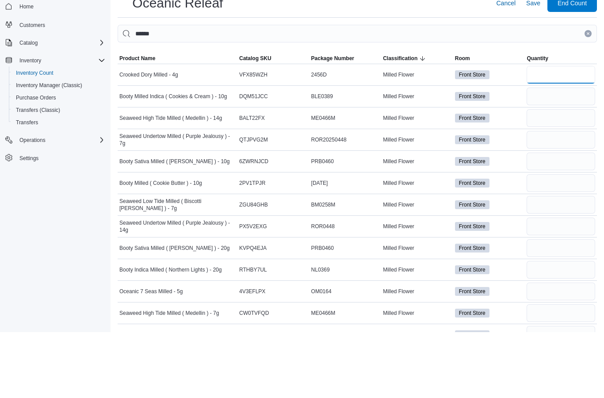
type input "*"
click at [573, 154] on input "number" at bounding box center [561, 163] width 69 height 18
type input "*"
click at [573, 176] on input "number" at bounding box center [561, 185] width 69 height 18
type input "*"
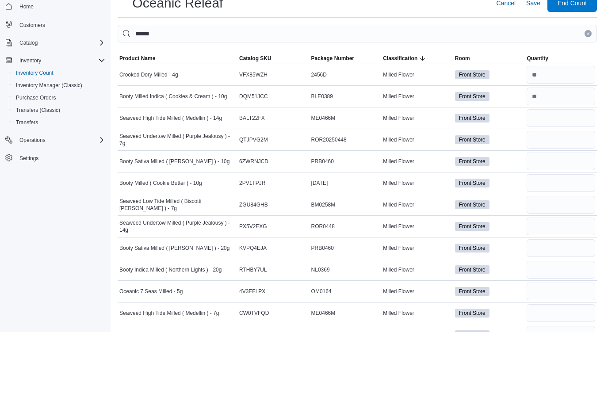
click at [569, 197] on input "number" at bounding box center [561, 206] width 69 height 18
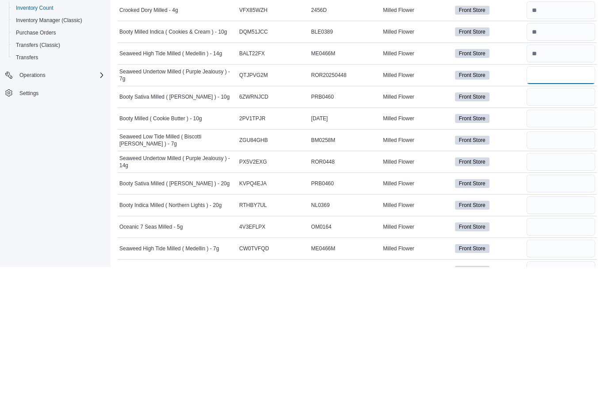
type input "*"
click at [564, 219] on input "number" at bounding box center [561, 228] width 69 height 18
type input "**"
click at [559, 241] on input "number" at bounding box center [561, 250] width 69 height 18
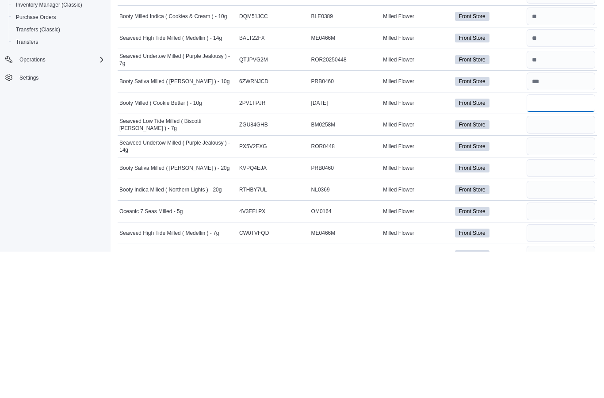
type input "**"
click at [566, 262] on input "number" at bounding box center [561, 271] width 69 height 18
type input "**"
click at [566, 284] on input "number" at bounding box center [561, 293] width 69 height 18
click at [570, 197] on input "number" at bounding box center [561, 206] width 69 height 18
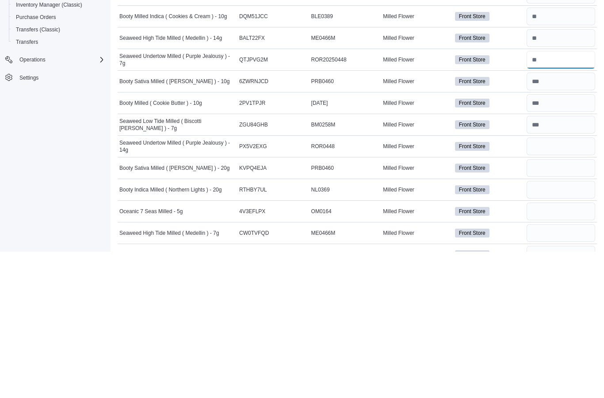
type input "**"
click at [565, 284] on input "number" at bounding box center [561, 293] width 69 height 18
type input "*"
click at [568, 306] on input "number" at bounding box center [561, 315] width 69 height 18
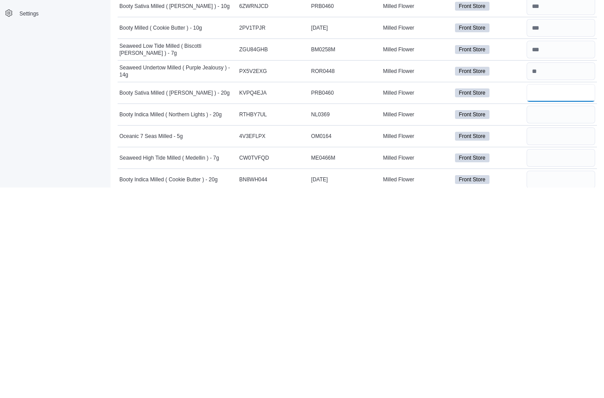
type input "*"
click at [549, 317] on input "number" at bounding box center [561, 326] width 69 height 18
click at [567, 338] on input "number" at bounding box center [561, 347] width 69 height 18
click at [561, 360] on input "number" at bounding box center [561, 369] width 69 height 18
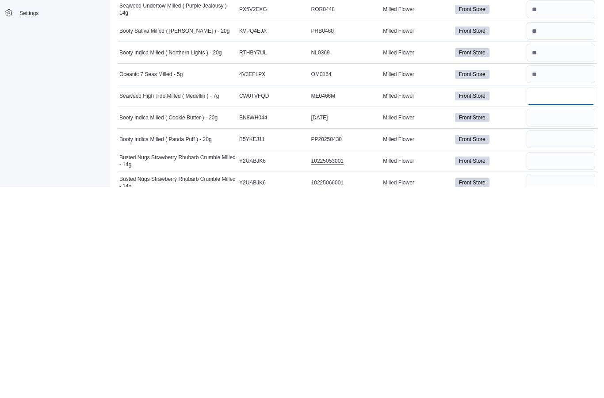
scroll to position [73, 0]
click at [566, 319] on input "number" at bounding box center [561, 328] width 69 height 18
click at [556, 341] on input "number" at bounding box center [561, 350] width 69 height 18
click at [555, 363] on input "number" at bounding box center [561, 372] width 69 height 18
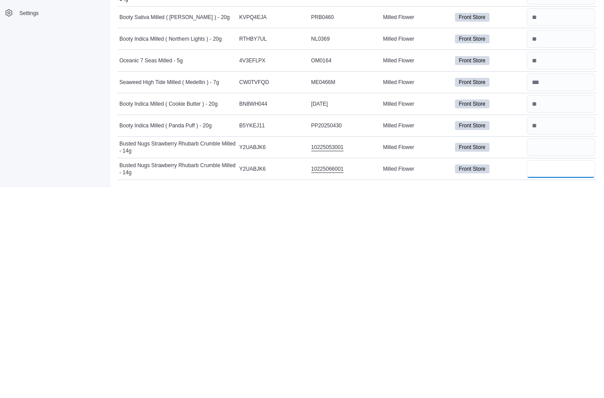
click at [554, 371] on input "number" at bounding box center [561, 380] width 69 height 18
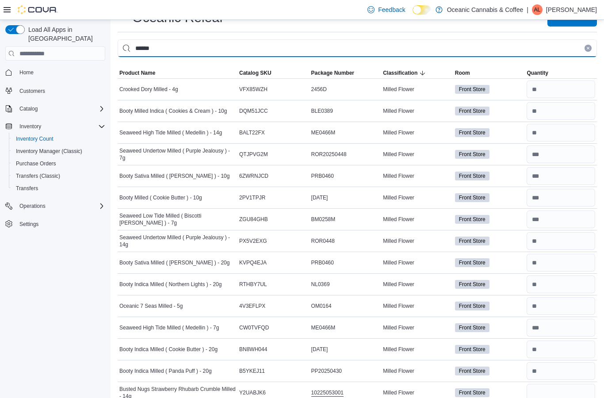
click at [590, 44] on input "******" at bounding box center [357, 48] width 479 height 18
click at [593, 45] on input "******" at bounding box center [357, 48] width 479 height 18
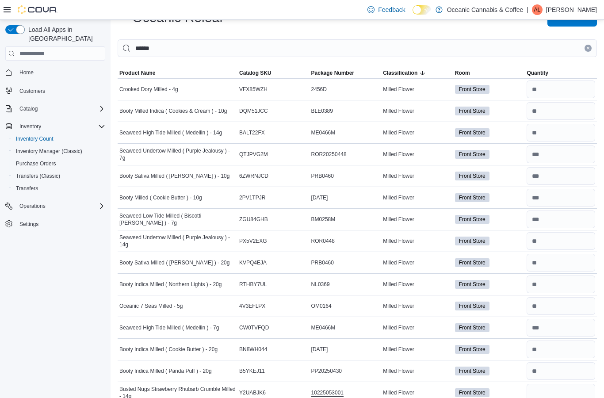
click at [588, 51] on button "Clear input" at bounding box center [588, 48] width 7 height 7
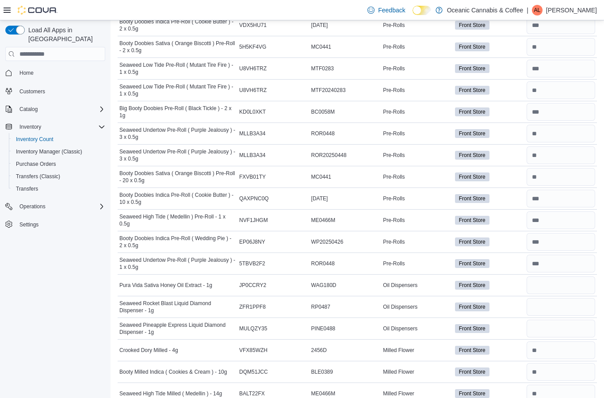
scroll to position [1893, 0]
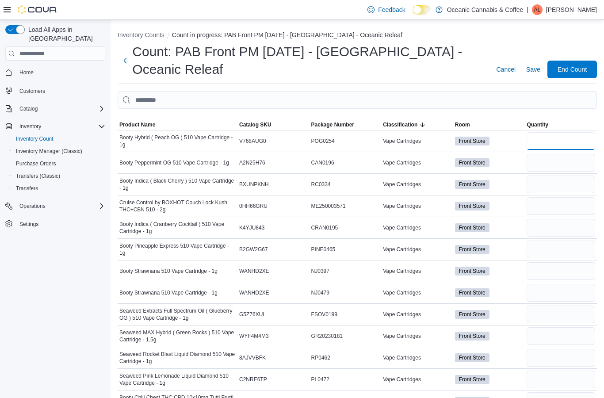
click at [563, 144] on input "number" at bounding box center [561, 141] width 69 height 18
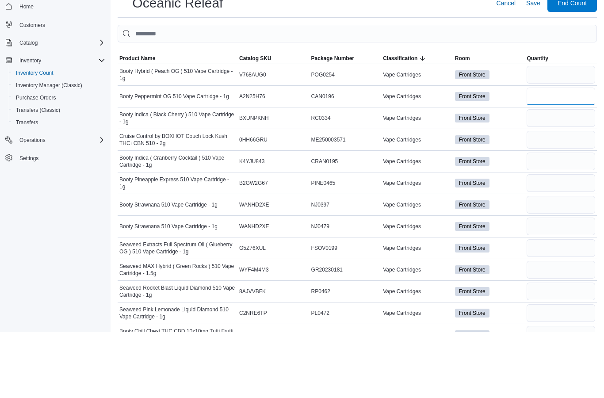
click at [563, 154] on input "number" at bounding box center [561, 163] width 69 height 18
click at [556, 176] on input "number" at bounding box center [561, 185] width 69 height 18
click at [581, 197] on input "number" at bounding box center [561, 206] width 69 height 18
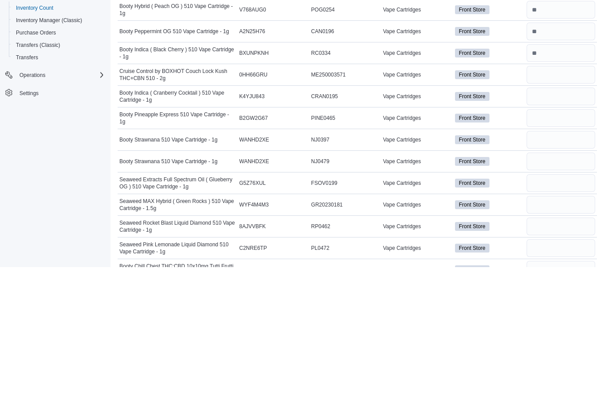
click at [561, 219] on input "number" at bounding box center [561, 228] width 69 height 18
click at [561, 197] on input "number" at bounding box center [561, 206] width 69 height 18
click at [567, 241] on input "number" at bounding box center [561, 250] width 69 height 18
click at [574, 262] on input "number" at bounding box center [561, 271] width 69 height 18
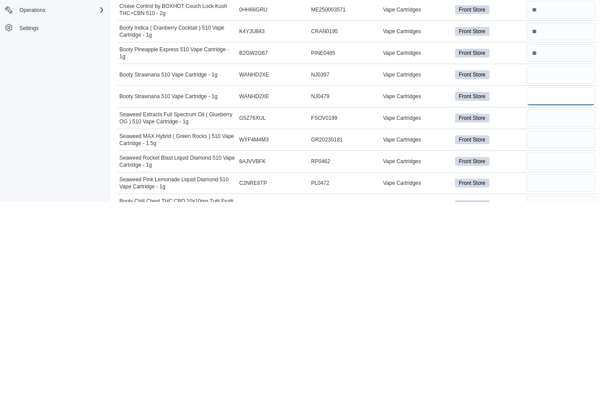
click at [552, 284] on input "number" at bounding box center [561, 293] width 69 height 18
click at [559, 306] on input "number" at bounding box center [561, 315] width 69 height 18
click at [569, 327] on input "number" at bounding box center [561, 336] width 69 height 18
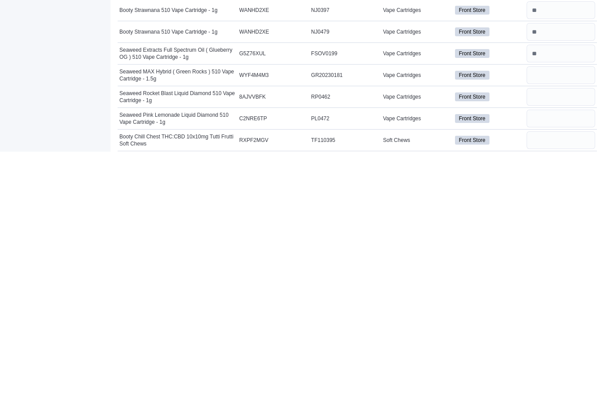
click at [574, 334] on input "number" at bounding box center [561, 343] width 69 height 18
click at [574, 356] on input "number" at bounding box center [561, 365] width 69 height 18
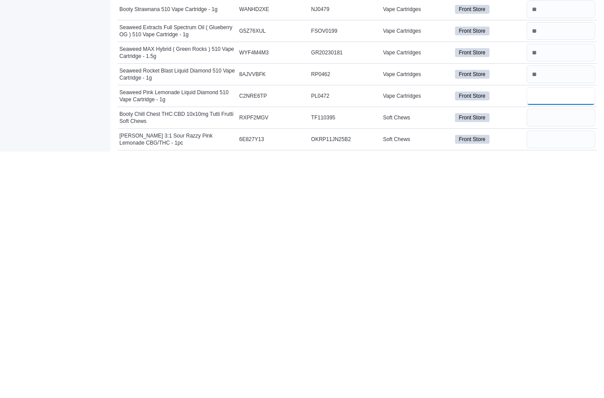
scroll to position [50, 0]
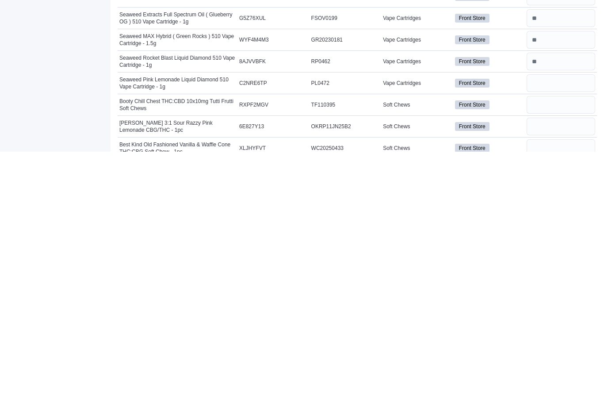
click at [566, 342] on input "number" at bounding box center [561, 351] width 69 height 18
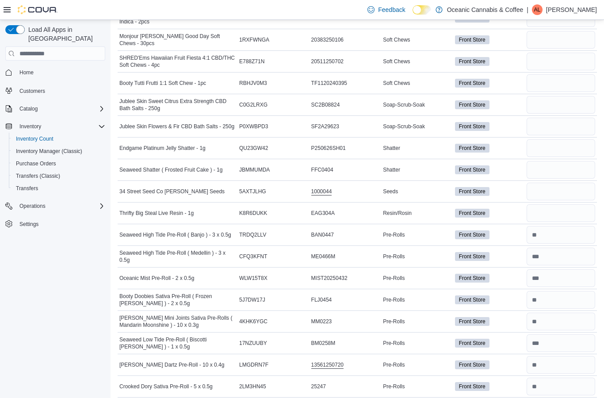
scroll to position [891, 0]
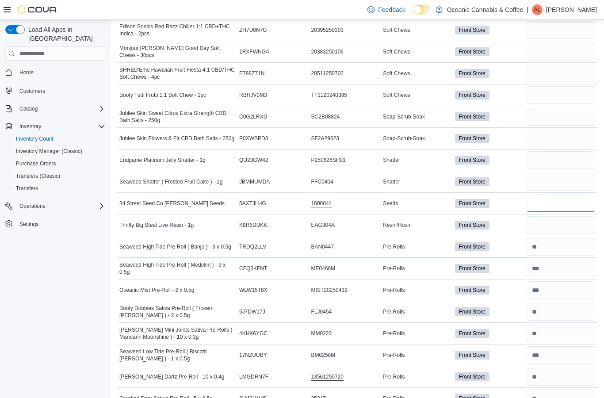
click at [562, 203] on input "number" at bounding box center [561, 204] width 69 height 18
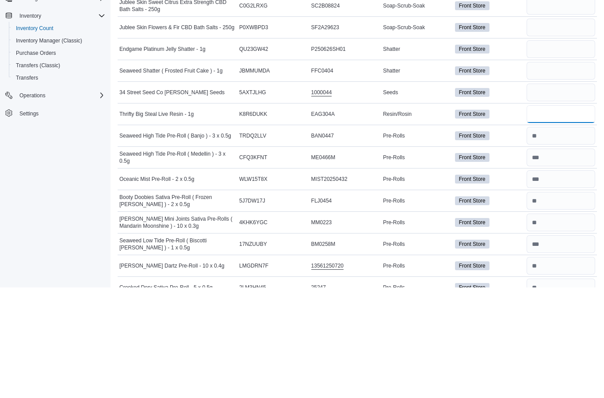
click at [559, 216] on input "number" at bounding box center [561, 225] width 69 height 18
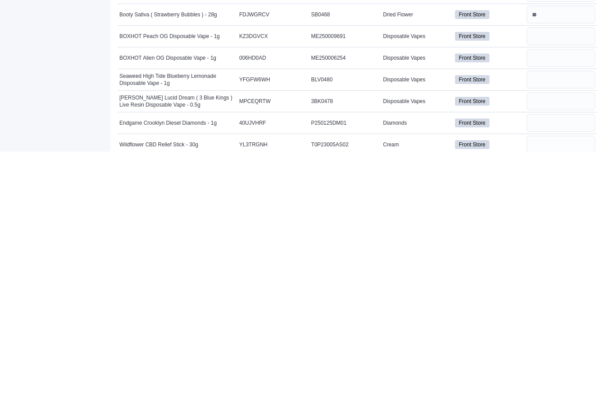
scroll to position [3243, 0]
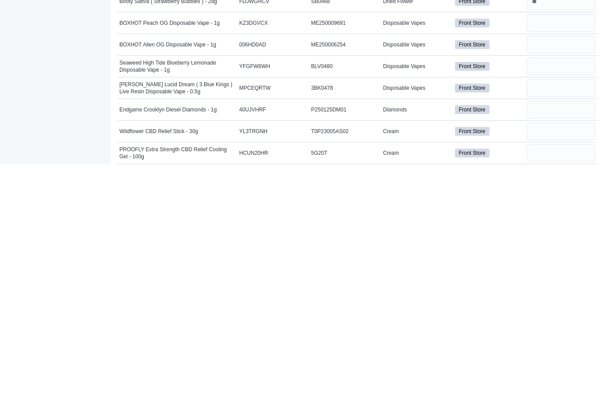
click at [560, 248] on input "number" at bounding box center [561, 257] width 69 height 18
click at [570, 269] on input "number" at bounding box center [561, 278] width 69 height 18
click at [564, 291] on input "number" at bounding box center [561, 300] width 69 height 18
click at [554, 313] on input "number" at bounding box center [561, 322] width 69 height 18
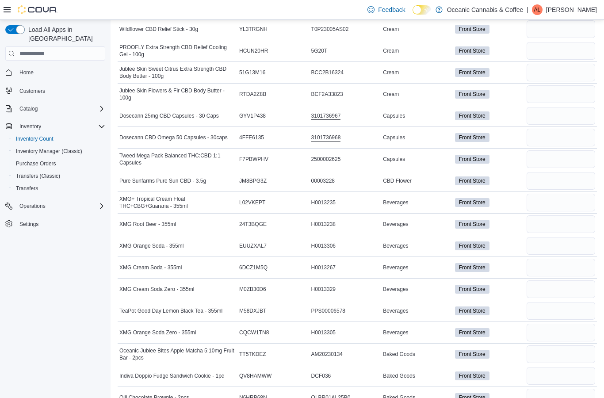
scroll to position [3605, 0]
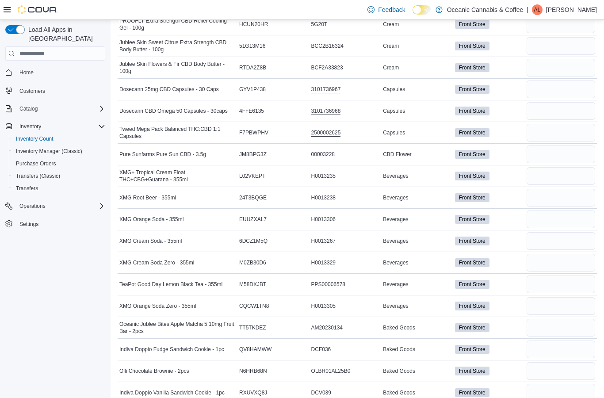
click at [561, 153] on input "number" at bounding box center [561, 154] width 69 height 18
click at [556, 157] on input "number" at bounding box center [561, 154] width 69 height 18
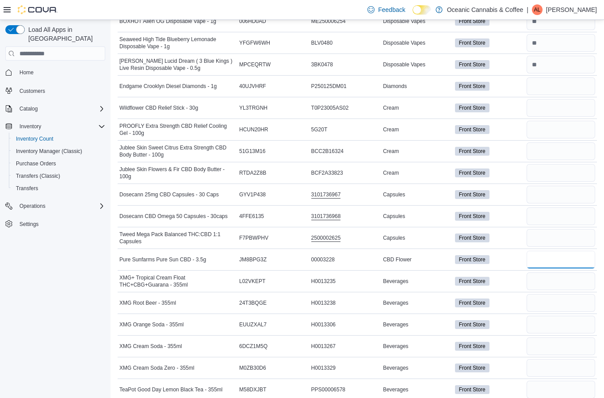
scroll to position [3495, 0]
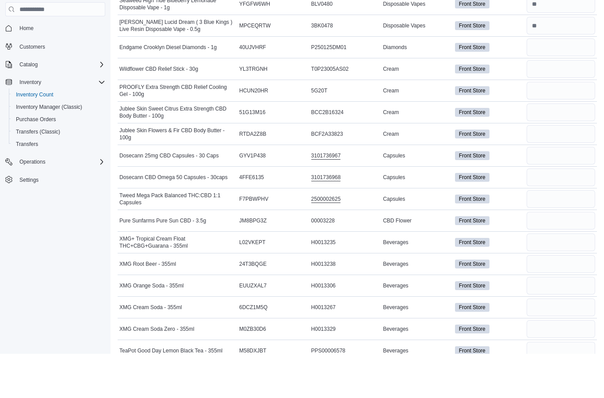
click at [569, 83] on input "number" at bounding box center [561, 92] width 69 height 18
click at [575, 104] on input "number" at bounding box center [561, 113] width 69 height 18
click at [562, 126] on input "number" at bounding box center [561, 135] width 69 height 18
click at [562, 148] on input "number" at bounding box center [561, 157] width 69 height 18
click at [572, 169] on input "number" at bounding box center [561, 178] width 69 height 18
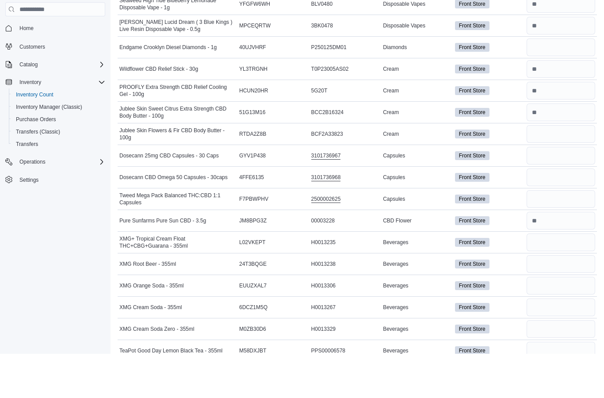
click at [566, 191] on input "number" at bounding box center [561, 200] width 69 height 18
click at [568, 213] on input "number" at bounding box center [561, 222] width 69 height 18
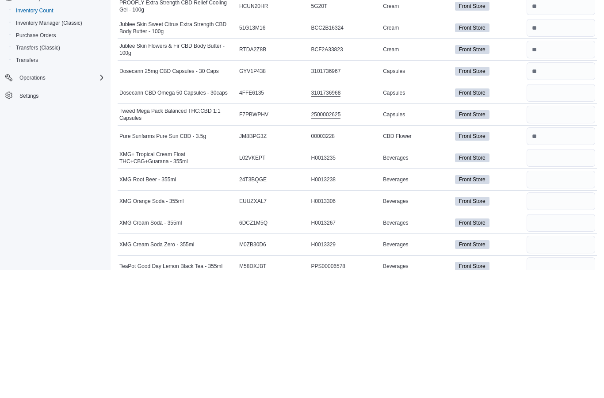
click at [559, 234] on input "number" at bounding box center [561, 243] width 69 height 18
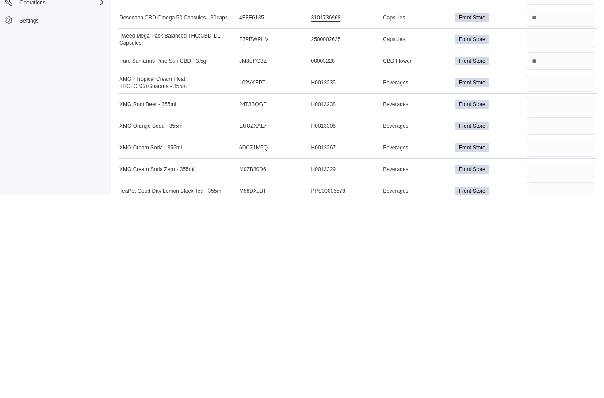
click at [575, 278] on input "number" at bounding box center [561, 287] width 69 height 18
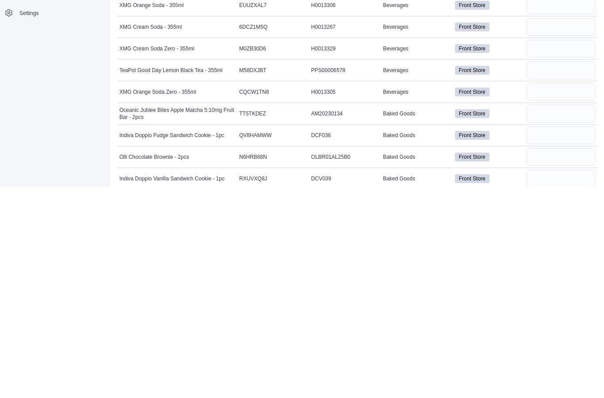
scroll to position [3613, 0]
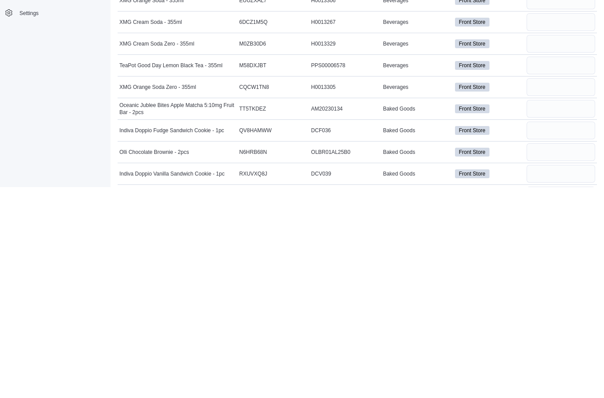
click at [569, 311] on input "number" at bounding box center [561, 320] width 69 height 18
click at [578, 376] on input "number" at bounding box center [561, 385] width 69 height 18
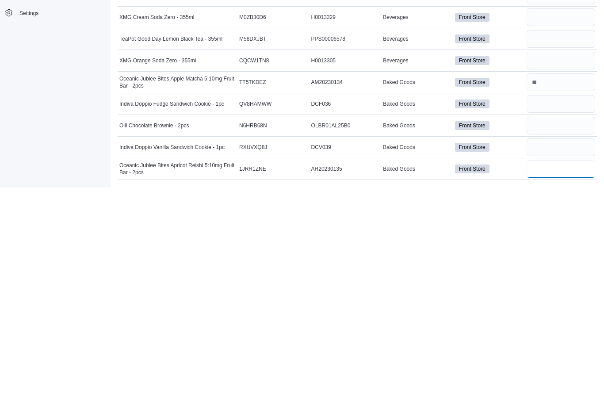
click at [577, 371] on input "number" at bounding box center [561, 380] width 69 height 18
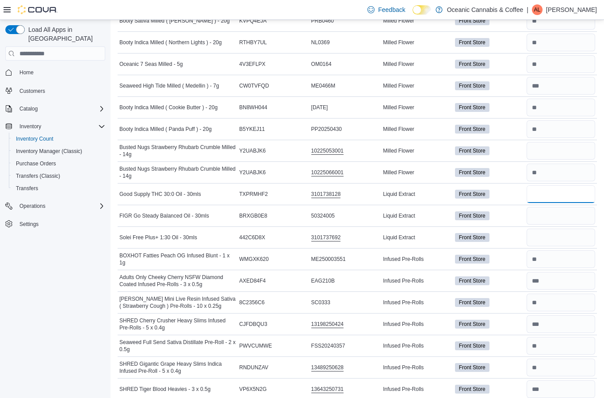
click at [559, 197] on input "number" at bounding box center [561, 194] width 69 height 18
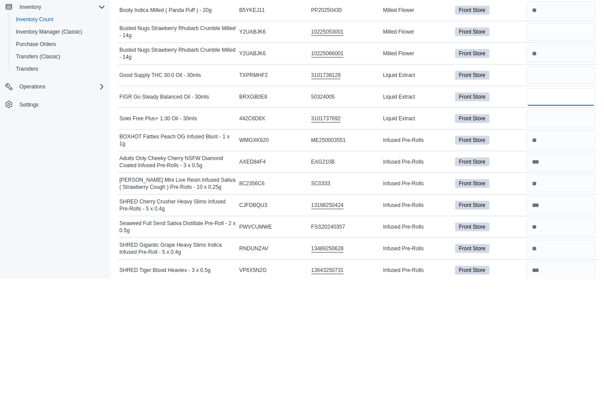
click at [575, 207] on input "number" at bounding box center [561, 216] width 69 height 18
click at [572, 229] on input "number" at bounding box center [561, 238] width 69 height 18
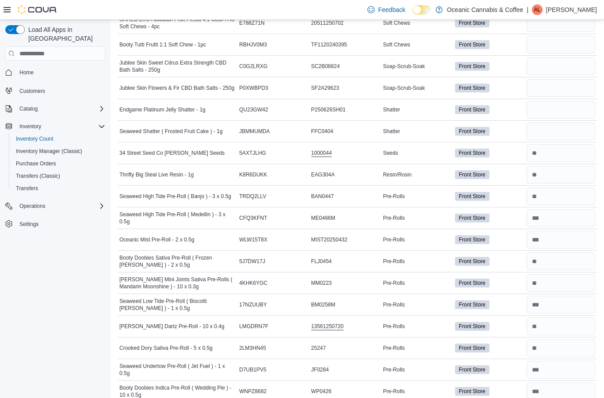
scroll to position [893, 0]
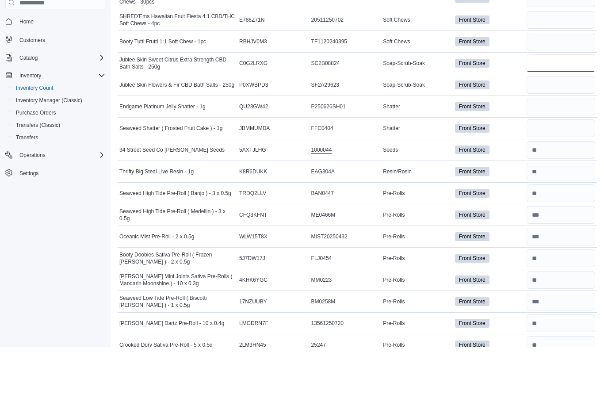
click at [563, 106] on input "number" at bounding box center [561, 115] width 69 height 18
click at [574, 127] on input "number" at bounding box center [561, 136] width 69 height 18
click at [578, 149] on input "number" at bounding box center [561, 158] width 69 height 18
click at [563, 171] on input "number" at bounding box center [561, 180] width 69 height 18
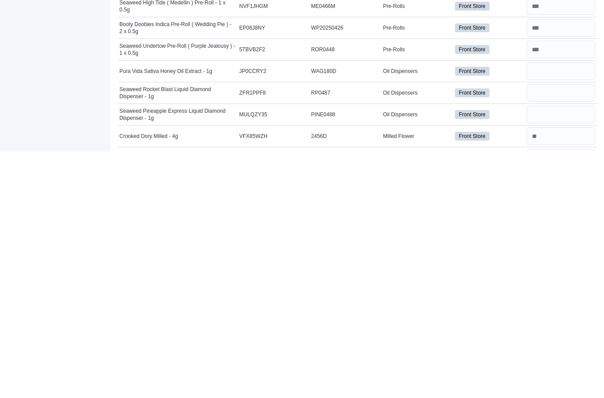
scroll to position [1897, 0]
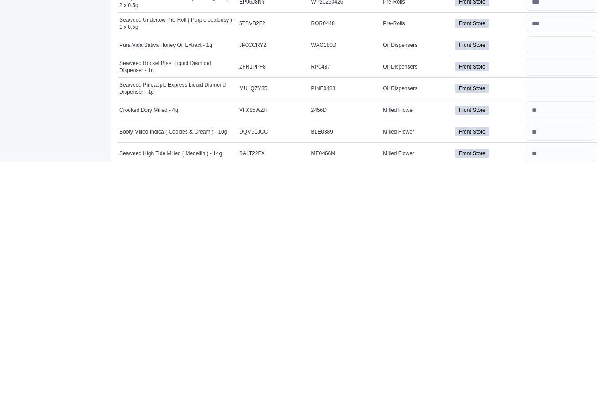
click at [557, 272] on input "number" at bounding box center [561, 281] width 69 height 18
click at [546, 294] on input "number" at bounding box center [561, 303] width 69 height 18
click at [555, 316] on input "number" at bounding box center [561, 325] width 69 height 18
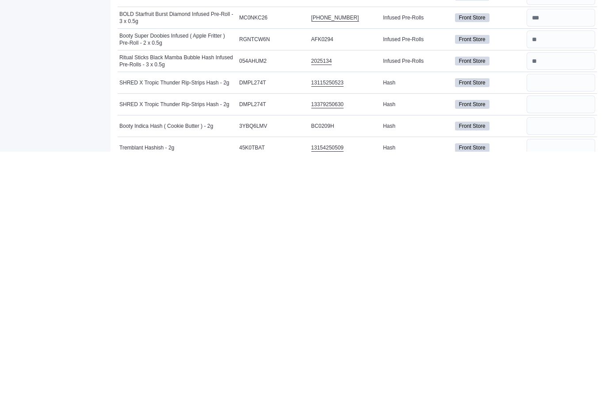
scroll to position [2552, 0]
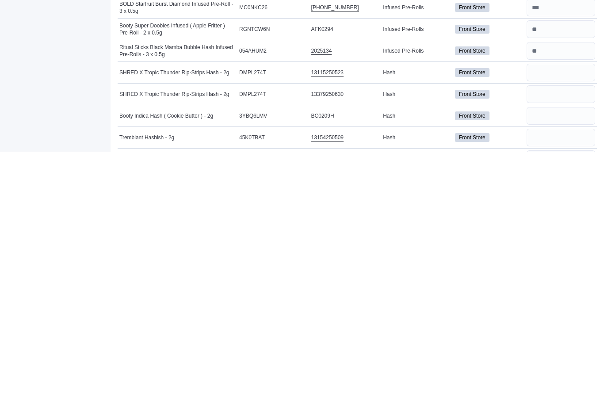
click at [573, 310] on input "number" at bounding box center [561, 319] width 69 height 18
click at [548, 332] on input "number" at bounding box center [561, 341] width 69 height 18
click at [562, 353] on input "number" at bounding box center [561, 362] width 69 height 18
click at [562, 375] on input "number" at bounding box center [561, 384] width 69 height 18
click at [562, 353] on input "number" at bounding box center [561, 362] width 69 height 18
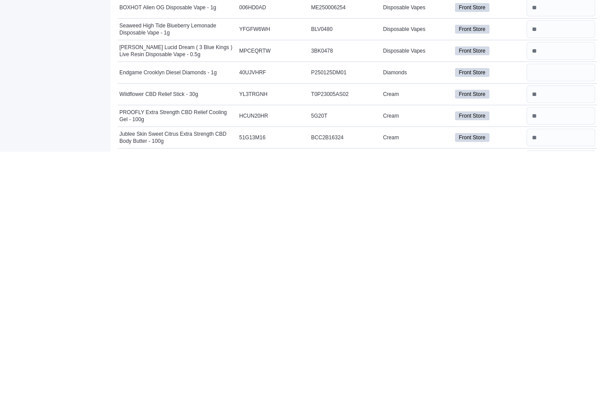
scroll to position [3292, 0]
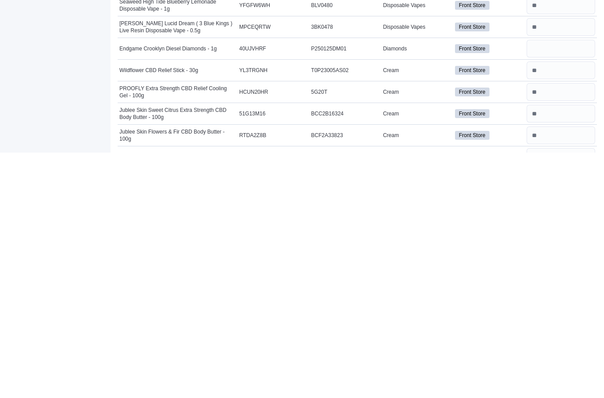
click at [563, 285] on input "number" at bounding box center [561, 294] width 69 height 18
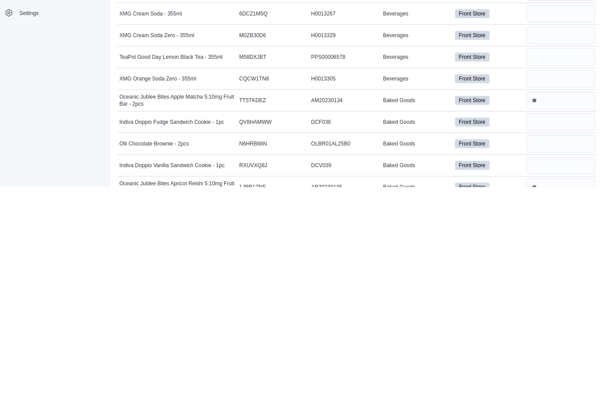
scroll to position [3641, 0]
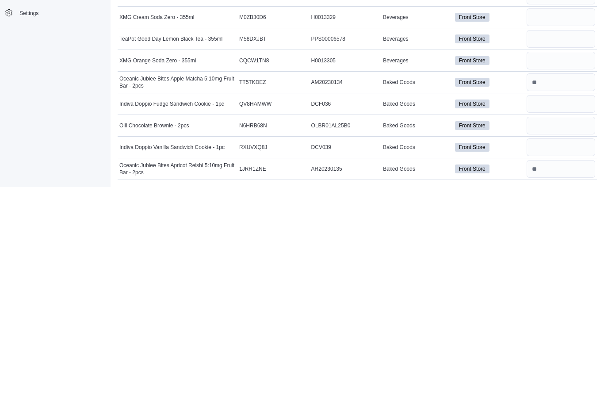
click at [567, 306] on input "number" at bounding box center [561, 315] width 69 height 18
click at [562, 328] on input "number" at bounding box center [561, 337] width 69 height 18
click at [568, 349] on input "number" at bounding box center [561, 358] width 69 height 18
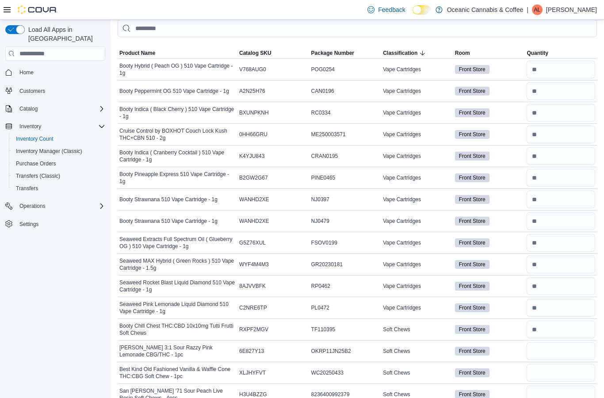
scroll to position [0, 0]
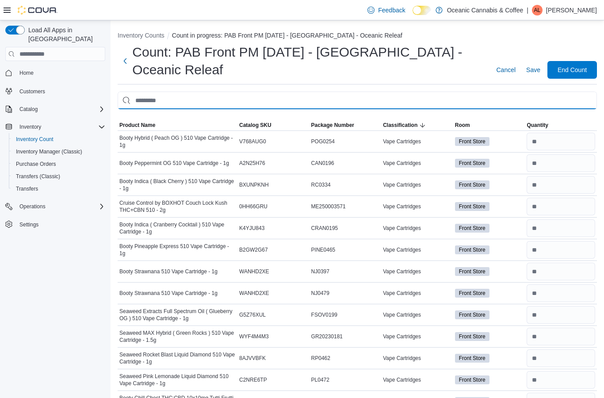
click at [259, 103] on input "This is a search bar. After typing your query, hit enter to filter the results …" at bounding box center [357, 100] width 479 height 18
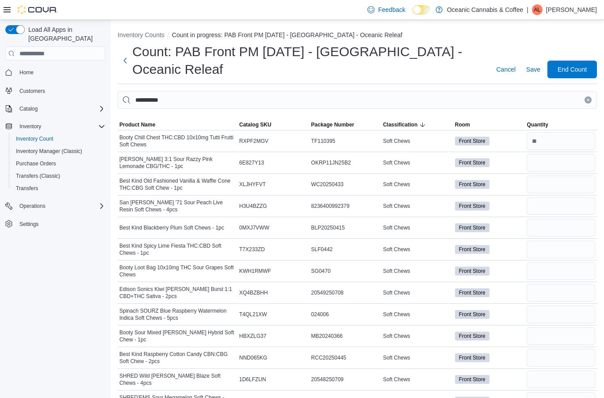
click at [147, 124] on span "Product Name" at bounding box center [137, 124] width 36 height 7
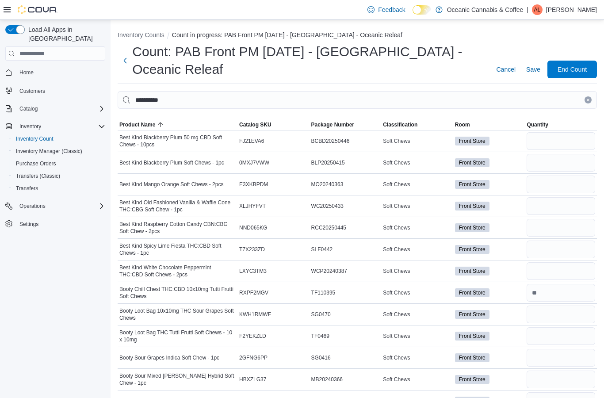
click at [149, 124] on span "Product Name" at bounding box center [137, 124] width 36 height 7
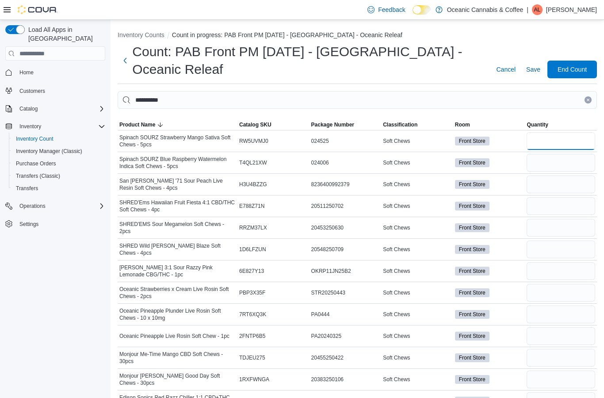
click at [573, 145] on input "number" at bounding box center [561, 141] width 69 height 18
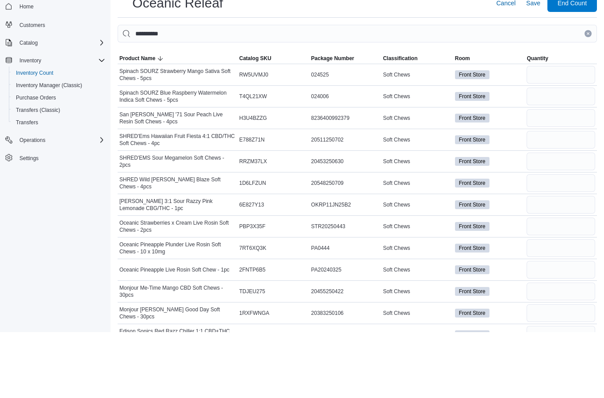
click at [562, 154] on input "number" at bounding box center [561, 163] width 69 height 18
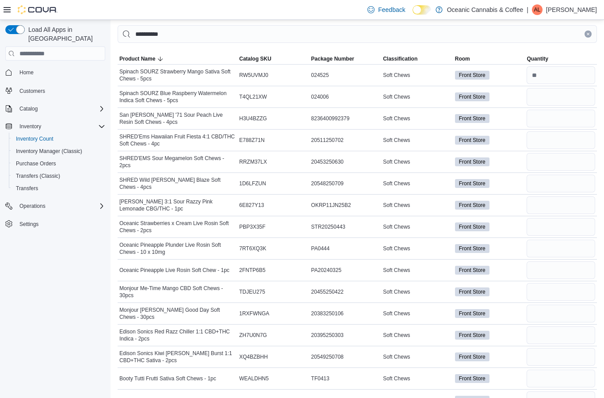
scroll to position [66, 0]
click at [566, 116] on input "number" at bounding box center [561, 118] width 69 height 18
click at [564, 140] on input "number" at bounding box center [561, 140] width 69 height 18
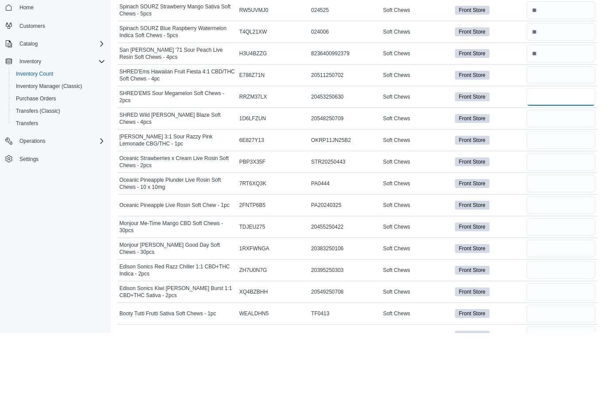
click at [575, 153] on input "number" at bounding box center [561, 162] width 69 height 18
click at [560, 175] on input "number" at bounding box center [561, 184] width 69 height 18
click at [569, 196] on input "number" at bounding box center [561, 205] width 69 height 18
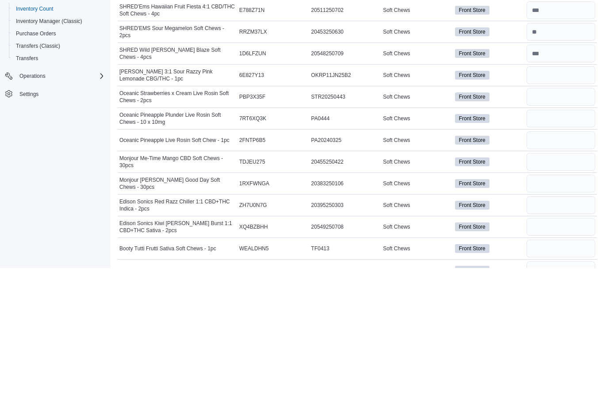
click at [566, 218] on input "number" at bounding box center [561, 227] width 69 height 18
click at [569, 261] on input "number" at bounding box center [561, 270] width 69 height 18
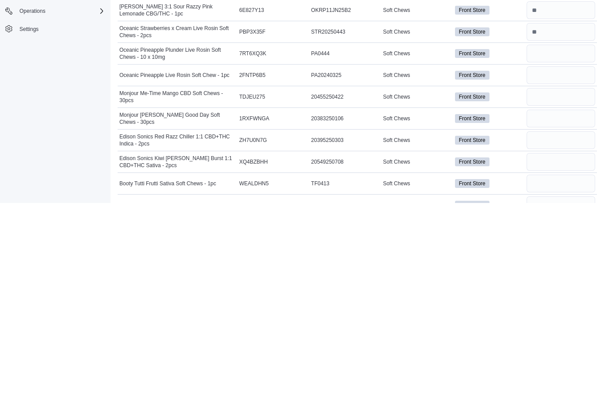
click at [566, 240] on input "number" at bounding box center [561, 249] width 69 height 18
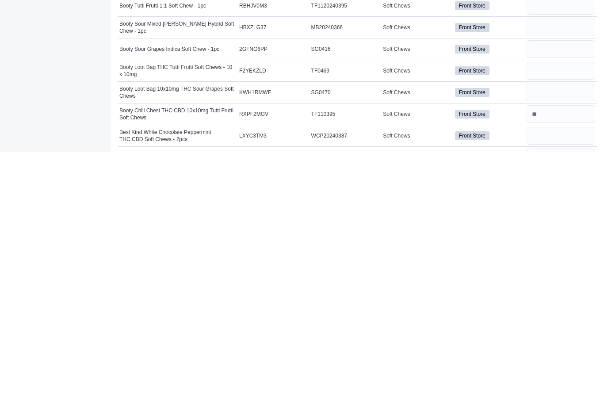
scroll to position [218, 0]
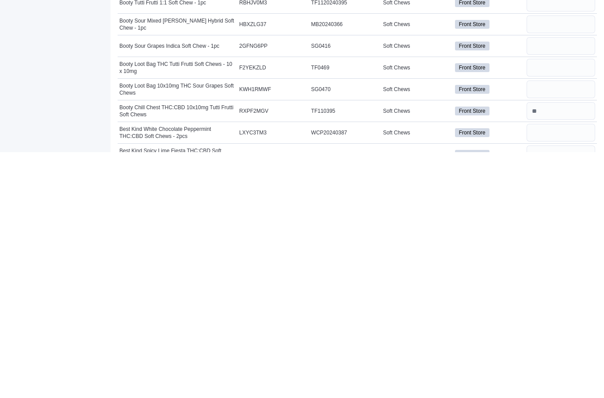
click at [559, 305] on input "number" at bounding box center [561, 314] width 69 height 18
click at [568, 326] on input "number" at bounding box center [561, 335] width 69 height 18
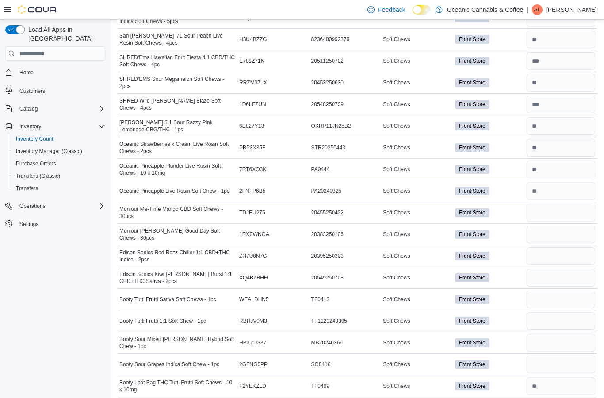
scroll to position [154, 0]
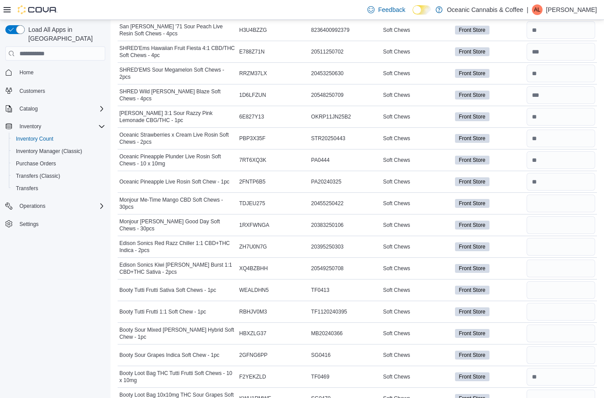
click at [539, 206] on input "number" at bounding box center [561, 204] width 69 height 18
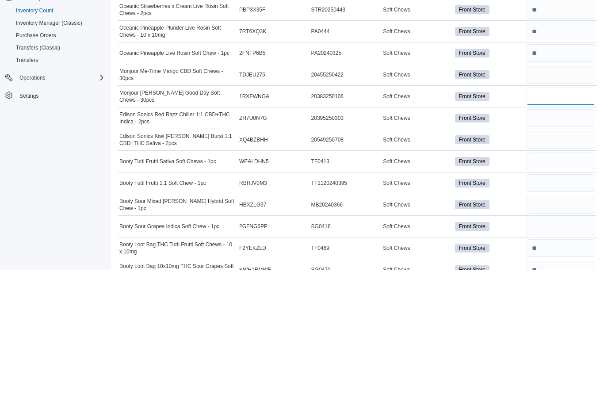
click at [559, 216] on input "number" at bounding box center [561, 225] width 69 height 18
click at [566, 238] on input "number" at bounding box center [561, 247] width 69 height 18
click at [557, 260] on input "number" at bounding box center [561, 269] width 69 height 18
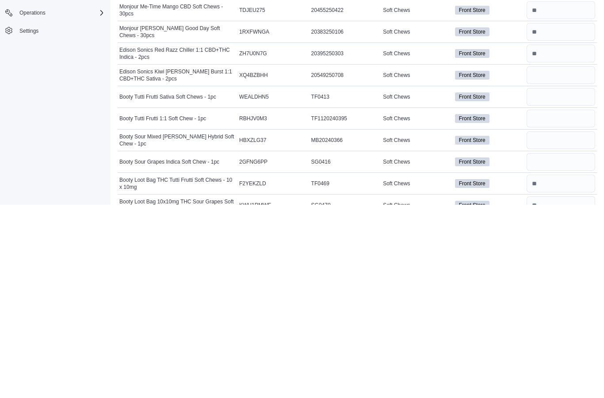
click at [573, 281] on input "number" at bounding box center [561, 290] width 69 height 18
click at [563, 303] on input "number" at bounding box center [561, 312] width 69 height 18
click at [562, 325] on input "number" at bounding box center [561, 334] width 69 height 18
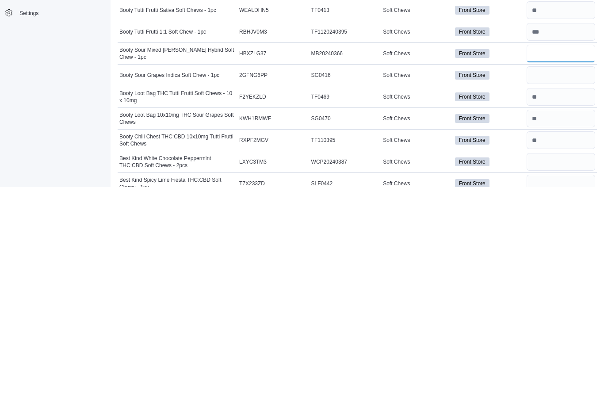
scroll to position [225, 0]
click at [563, 276] on input "number" at bounding box center [561, 285] width 69 height 18
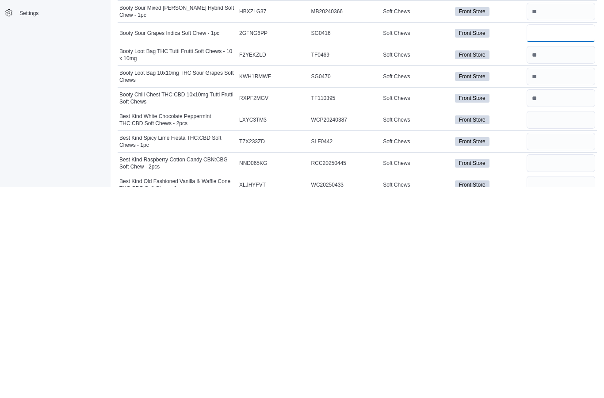
scroll to position [272, 0]
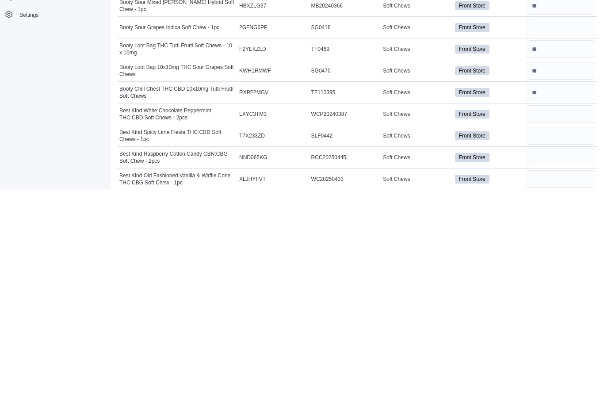
click at [556, 315] on input "number" at bounding box center [561, 324] width 69 height 18
click at [576, 337] on input "number" at bounding box center [561, 346] width 69 height 18
click at [560, 358] on input "number" at bounding box center [561, 367] width 69 height 18
click at [559, 380] on input "number" at bounding box center [561, 389] width 69 height 18
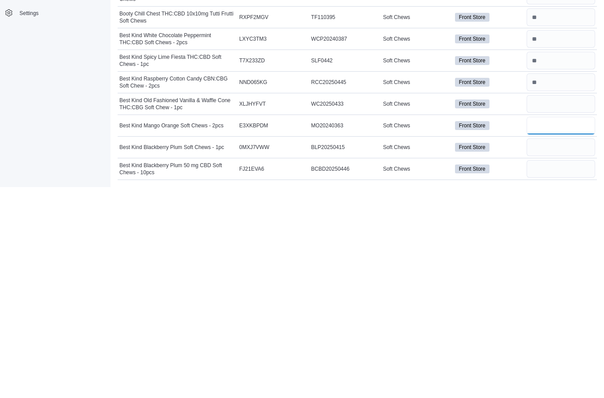
click at [560, 328] on input "number" at bounding box center [561, 337] width 69 height 18
click at [557, 349] on input "number" at bounding box center [561, 358] width 69 height 18
click at [561, 328] on input "number" at bounding box center [561, 337] width 69 height 18
click at [544, 371] on input "number" at bounding box center [561, 380] width 69 height 18
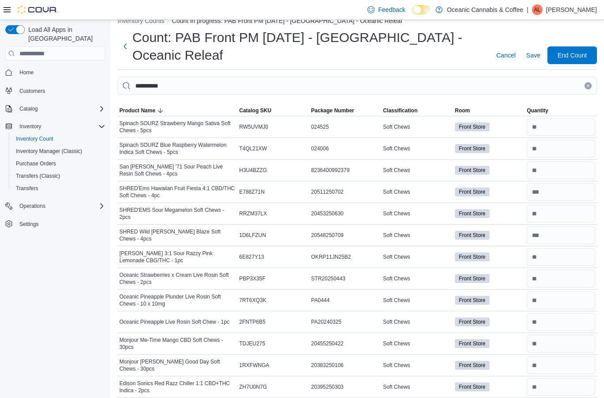
scroll to position [0, 0]
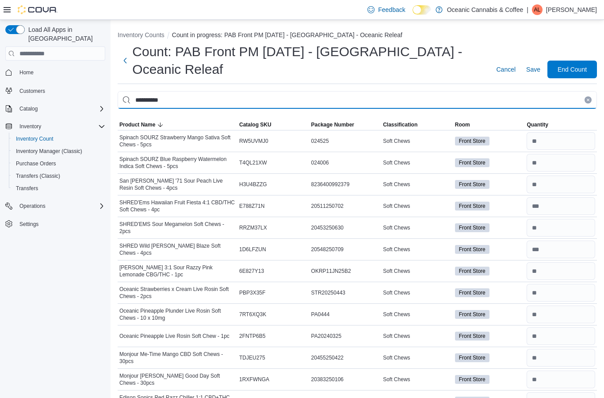
click at [588, 96] on input "**********" at bounding box center [357, 100] width 479 height 18
click at [586, 101] on icon "Clear input" at bounding box center [588, 100] width 4 height 4
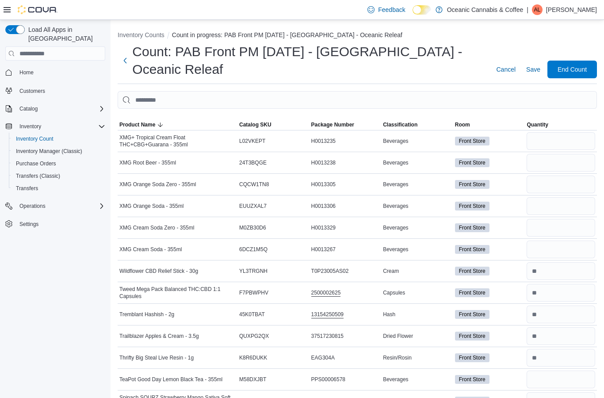
click at [402, 128] on span "Classification" at bounding box center [400, 124] width 34 height 7
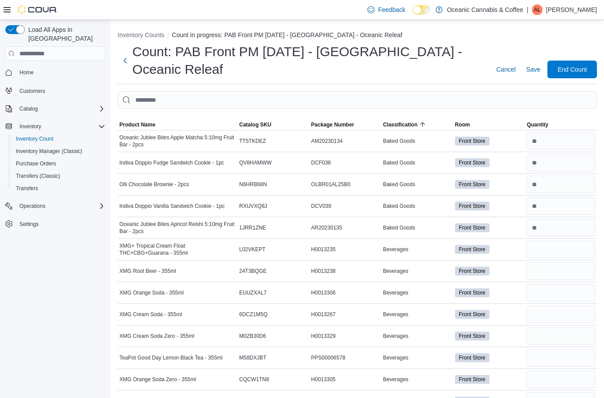
click at [408, 124] on span "Classification" at bounding box center [400, 124] width 34 height 7
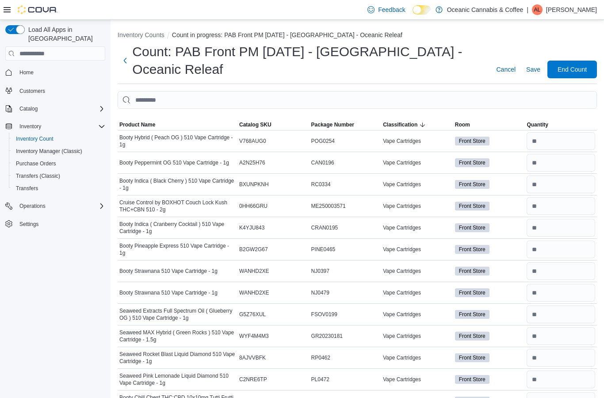
click at [411, 122] on span "Classification" at bounding box center [400, 124] width 34 height 7
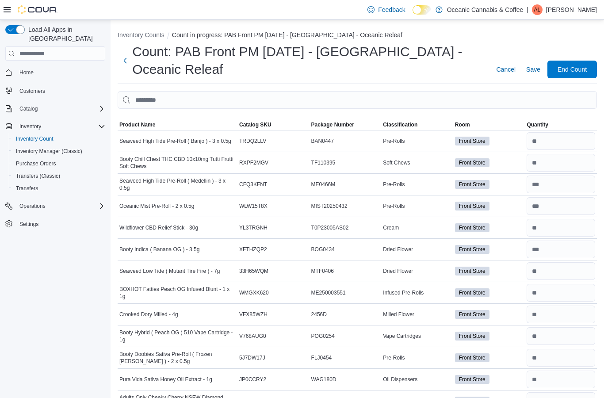
click at [410, 130] on span "Classification" at bounding box center [417, 124] width 72 height 11
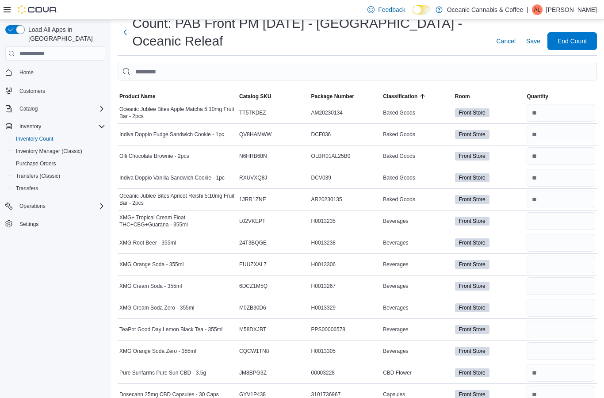
scroll to position [38, 0]
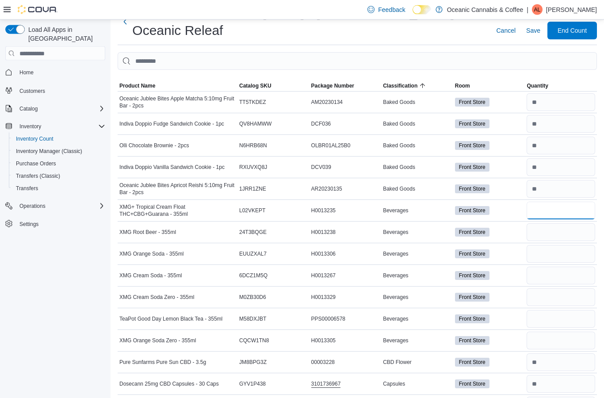
click at [566, 212] on input "number" at bounding box center [561, 211] width 69 height 18
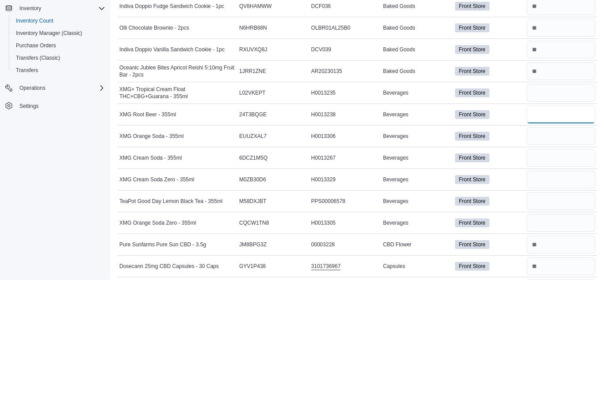
click at [557, 224] on input "number" at bounding box center [561, 233] width 69 height 18
click at [570, 245] on input "number" at bounding box center [561, 254] width 69 height 18
click at [573, 267] on input "number" at bounding box center [561, 276] width 69 height 18
click at [566, 289] on input "number" at bounding box center [561, 298] width 69 height 18
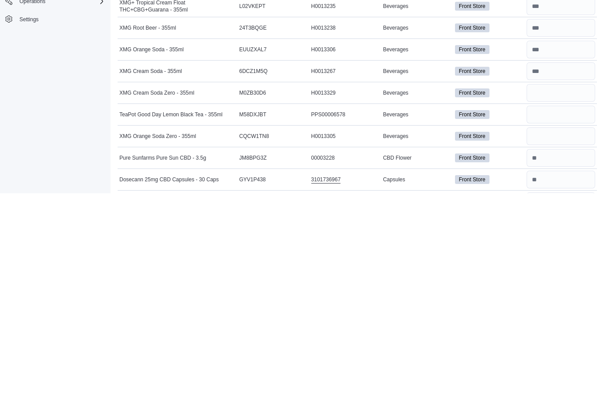
click at [569, 310] on input "number" at bounding box center [561, 319] width 69 height 18
click at [570, 332] on input "number" at bounding box center [561, 341] width 69 height 18
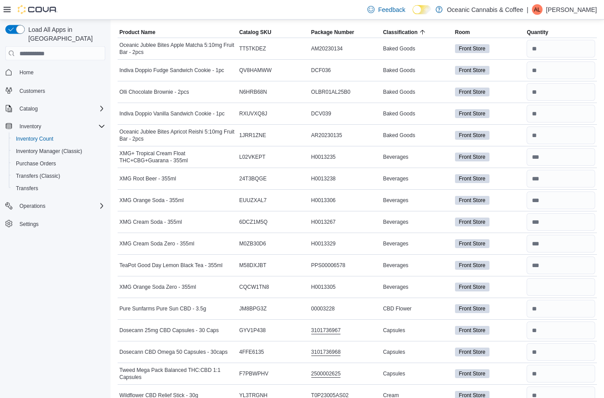
scroll to position [0, 0]
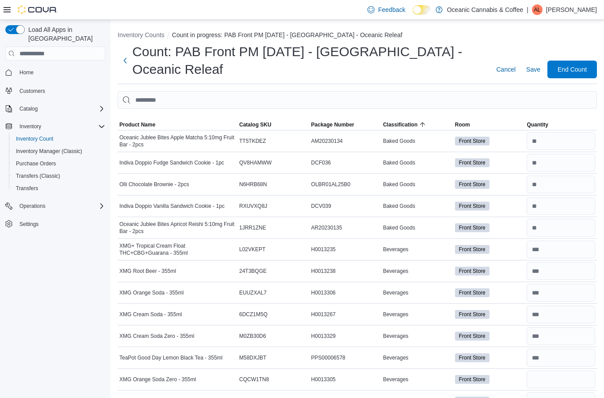
click at [581, 76] on span "End Count" at bounding box center [572, 70] width 39 height 18
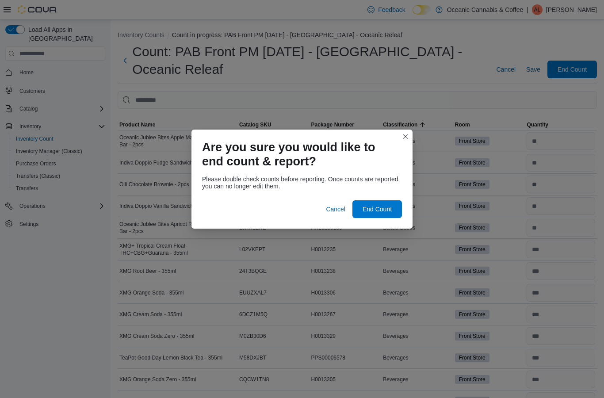
click at [379, 200] on span "End Count" at bounding box center [377, 209] width 39 height 18
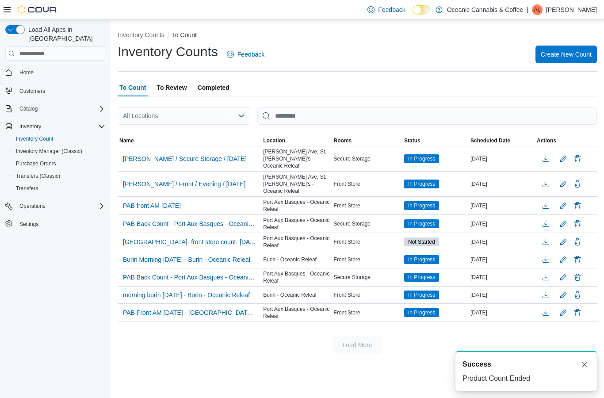
click at [179, 93] on span "To Review" at bounding box center [172, 88] width 30 height 18
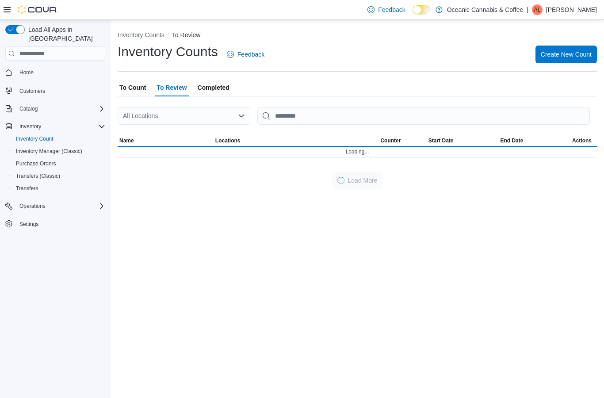
click at [138, 94] on span "To Count" at bounding box center [132, 88] width 27 height 18
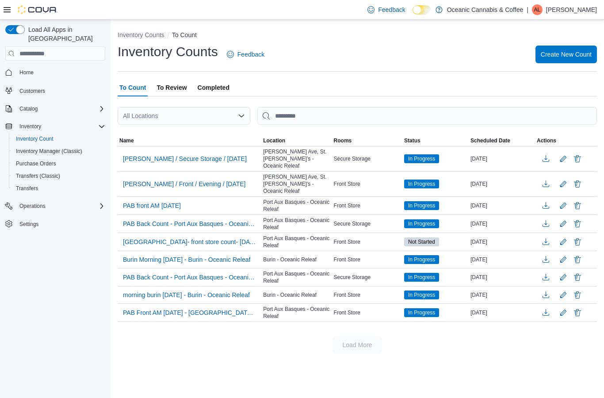
click at [174, 91] on span "To Review" at bounding box center [172, 88] width 30 height 18
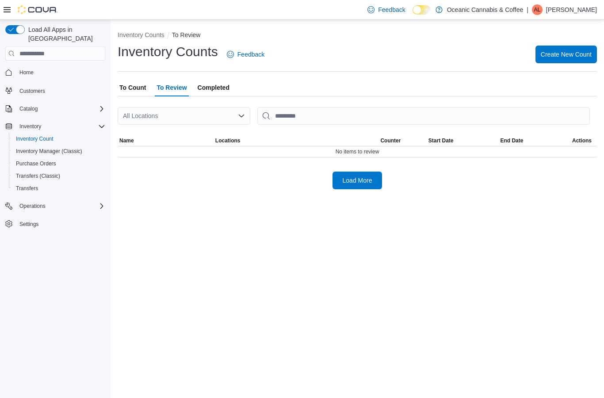
click at [353, 189] on span "Load More" at bounding box center [357, 181] width 39 height 18
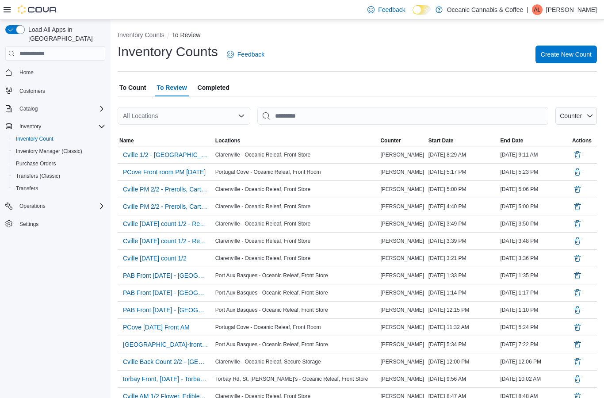
click at [137, 92] on span "To Count" at bounding box center [132, 88] width 27 height 18
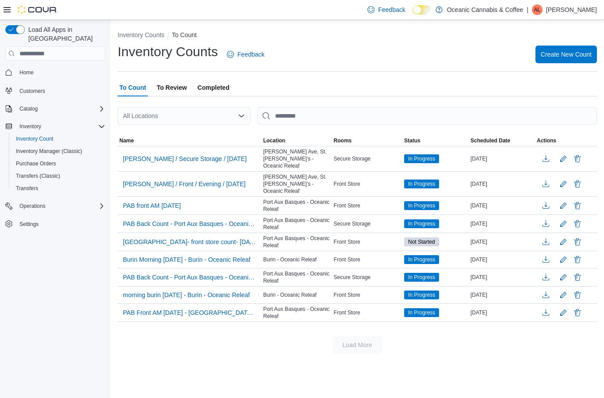
click at [216, 94] on span "Completed" at bounding box center [214, 88] width 32 height 18
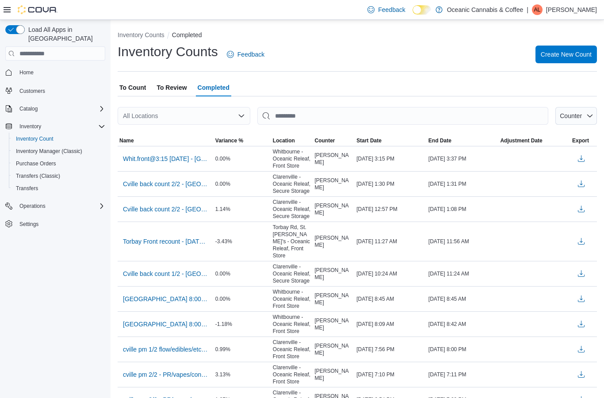
click at [181, 86] on span "To Review" at bounding box center [172, 88] width 30 height 18
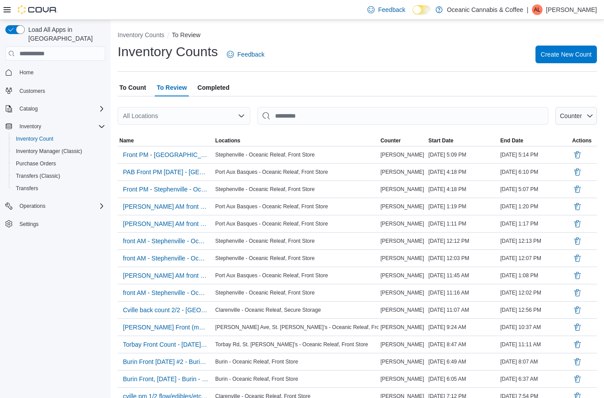
click at [189, 175] on span "PAB Front PM [DATE] - [GEOGRAPHIC_DATA] - Oceanic Releaf" at bounding box center [165, 172] width 85 height 9
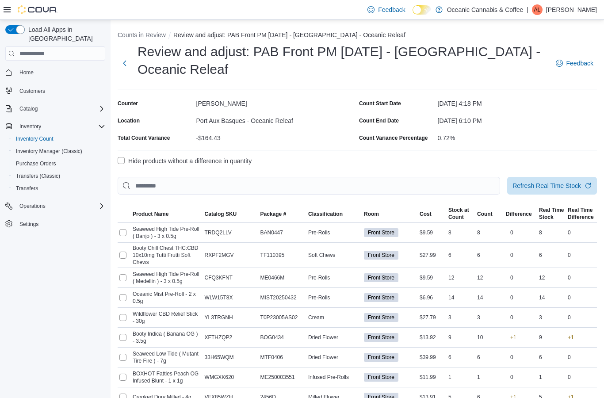
click at [125, 162] on label "Hide products without a difference in quantity" at bounding box center [185, 161] width 134 height 11
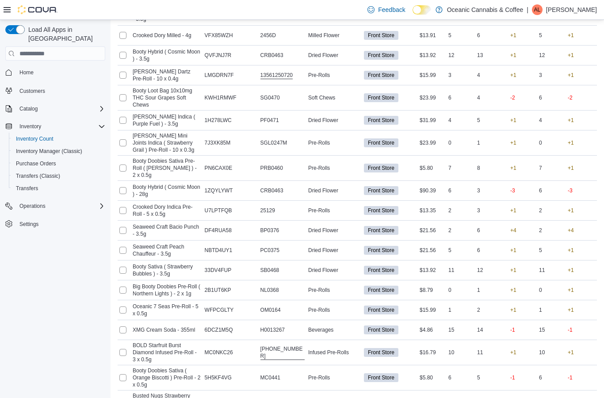
scroll to position [277, 0]
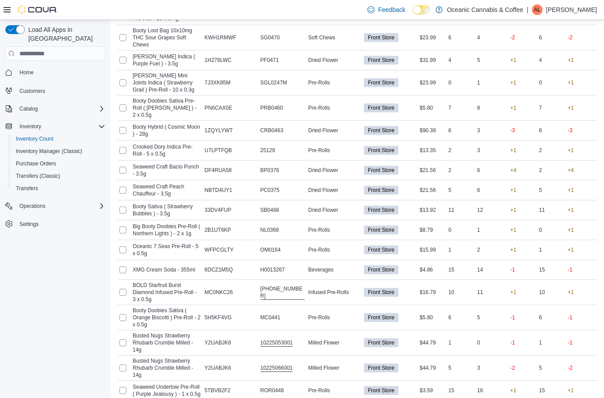
click at [572, 394] on span "Recount all with differences" at bounding box center [556, 396] width 76 height 9
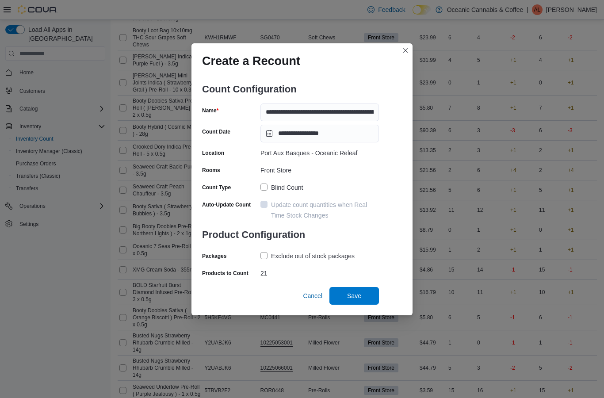
scroll to position [313, 0]
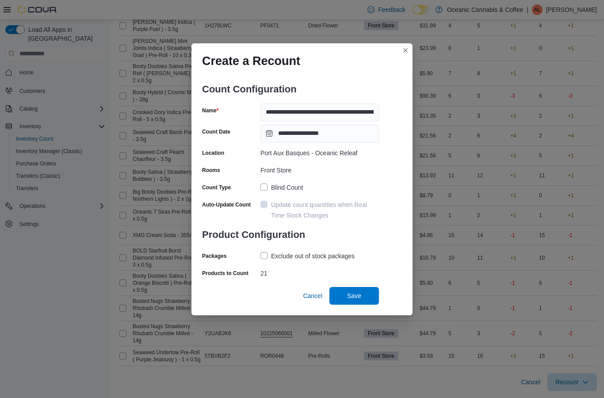
click at [361, 293] on span "Save" at bounding box center [354, 295] width 14 height 9
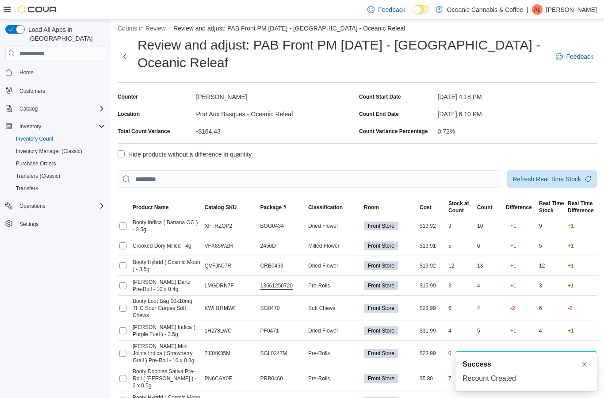
scroll to position [0, 0]
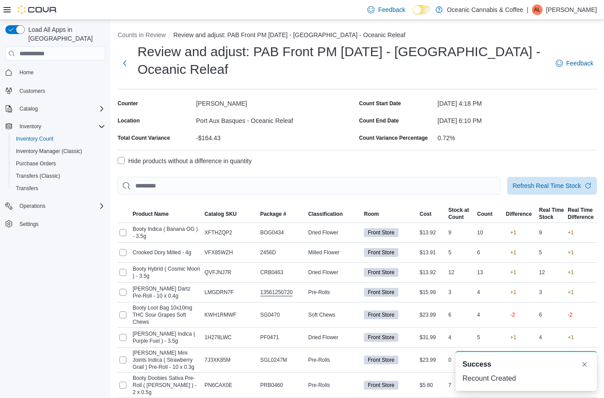
click at [123, 65] on button "Next" at bounding box center [125, 63] width 15 height 18
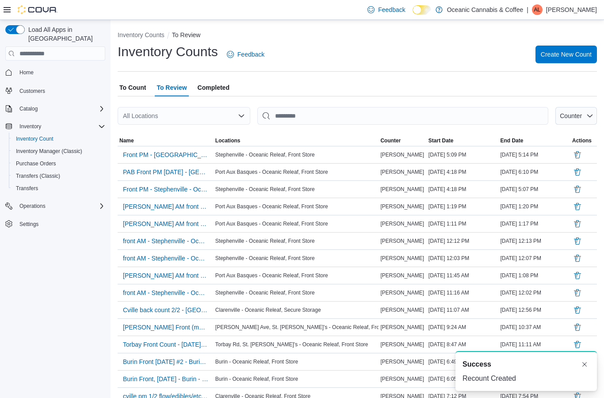
click at [141, 82] on span "To Count" at bounding box center [132, 88] width 27 height 18
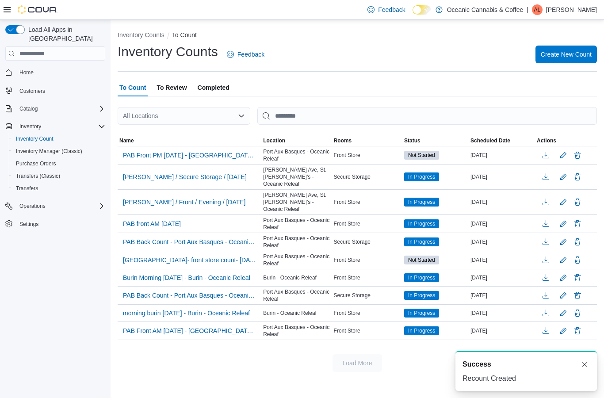
click at [217, 156] on span "PAB Front PM [DATE] - [GEOGRAPHIC_DATA] - Oceanic Releaf - Recount" at bounding box center [189, 155] width 133 height 9
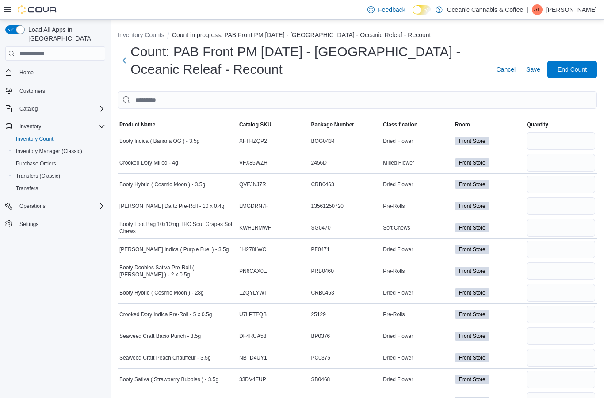
click at [407, 126] on span "Classification" at bounding box center [400, 124] width 34 height 7
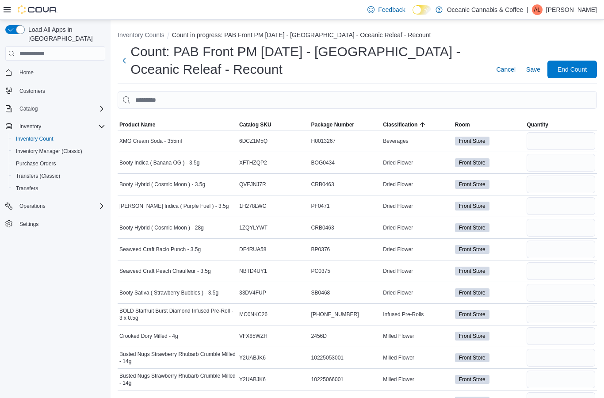
click at [408, 124] on span "Classification" at bounding box center [400, 124] width 34 height 7
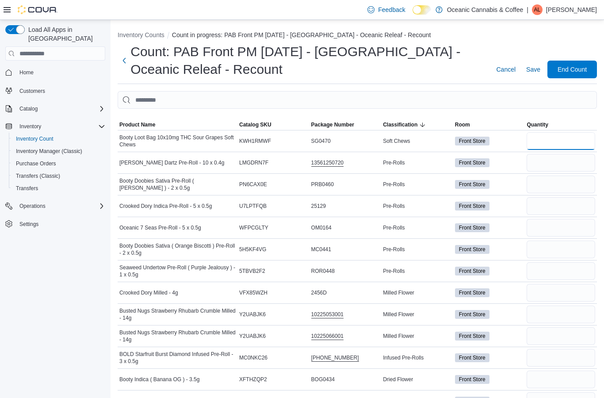
click at [568, 143] on input "number" at bounding box center [561, 141] width 69 height 18
click at [123, 61] on button "Next" at bounding box center [124, 61] width 13 height 18
